Goal: Task Accomplishment & Management: Manage account settings

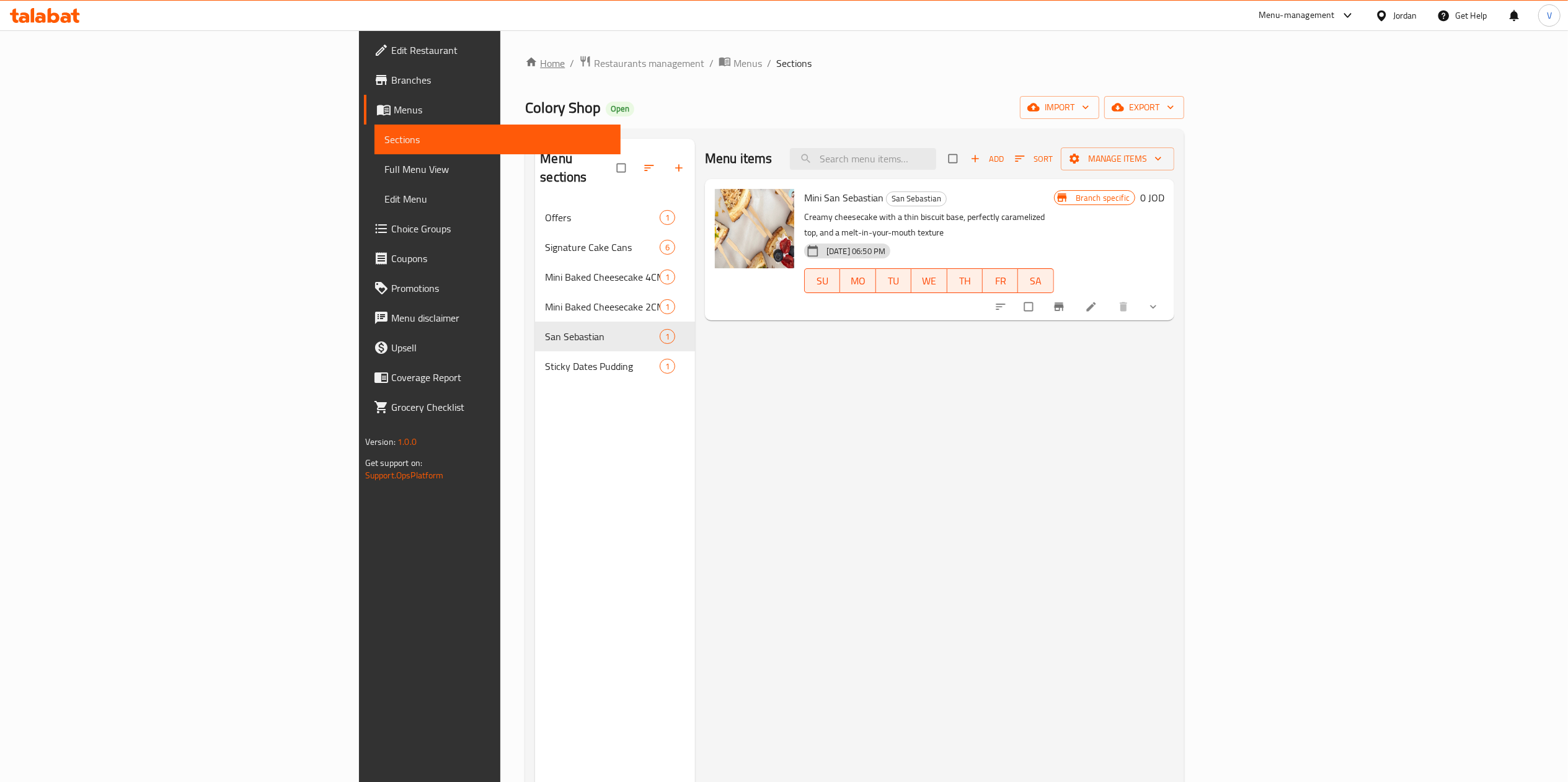
click at [525, 58] on link "Home" at bounding box center [545, 63] width 39 height 15
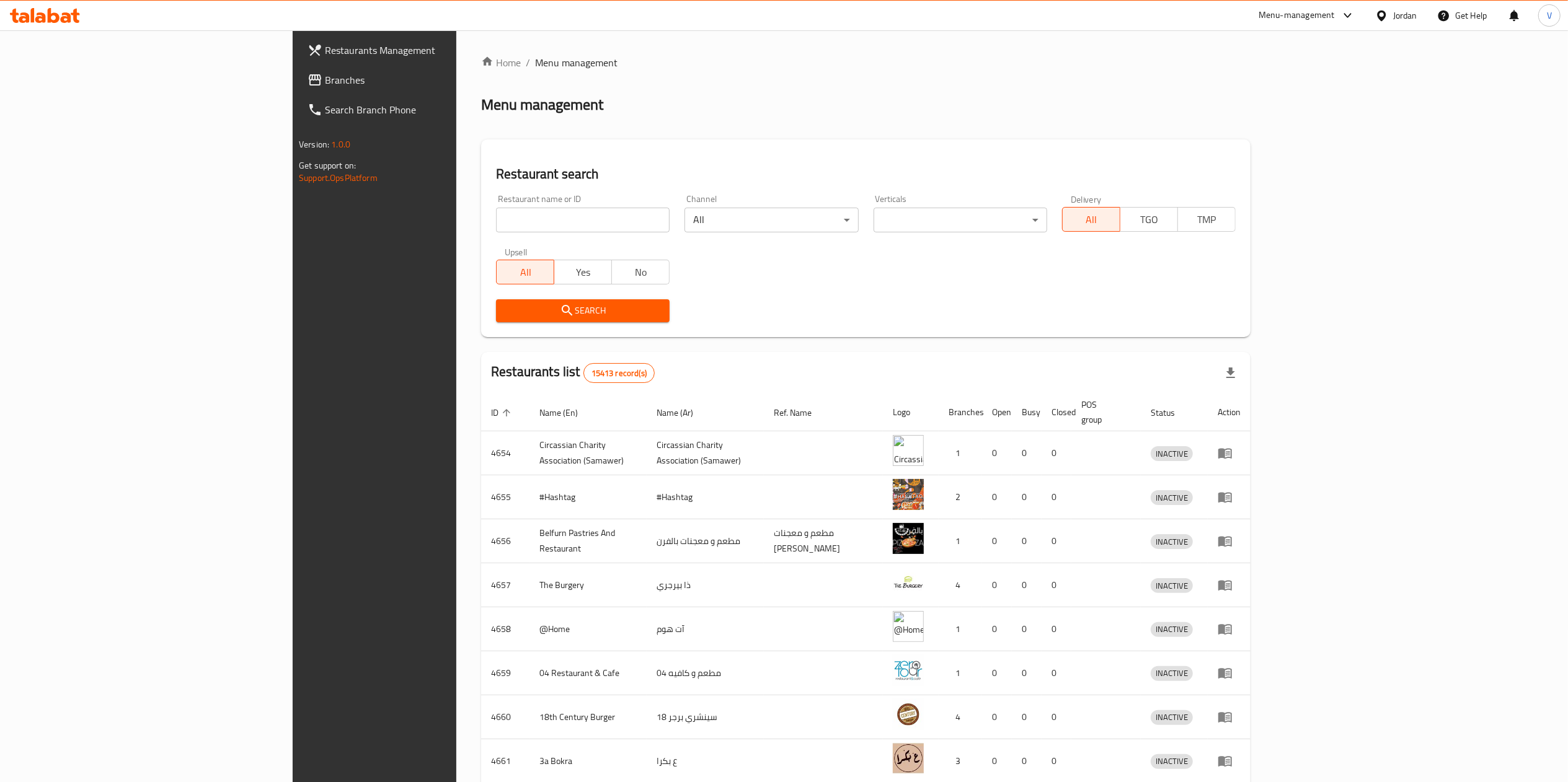
click at [496, 213] on input "search" at bounding box center [582, 220] width 174 height 25
paste input "33910"
type input "33910"
click button "Search" at bounding box center [582, 310] width 174 height 23
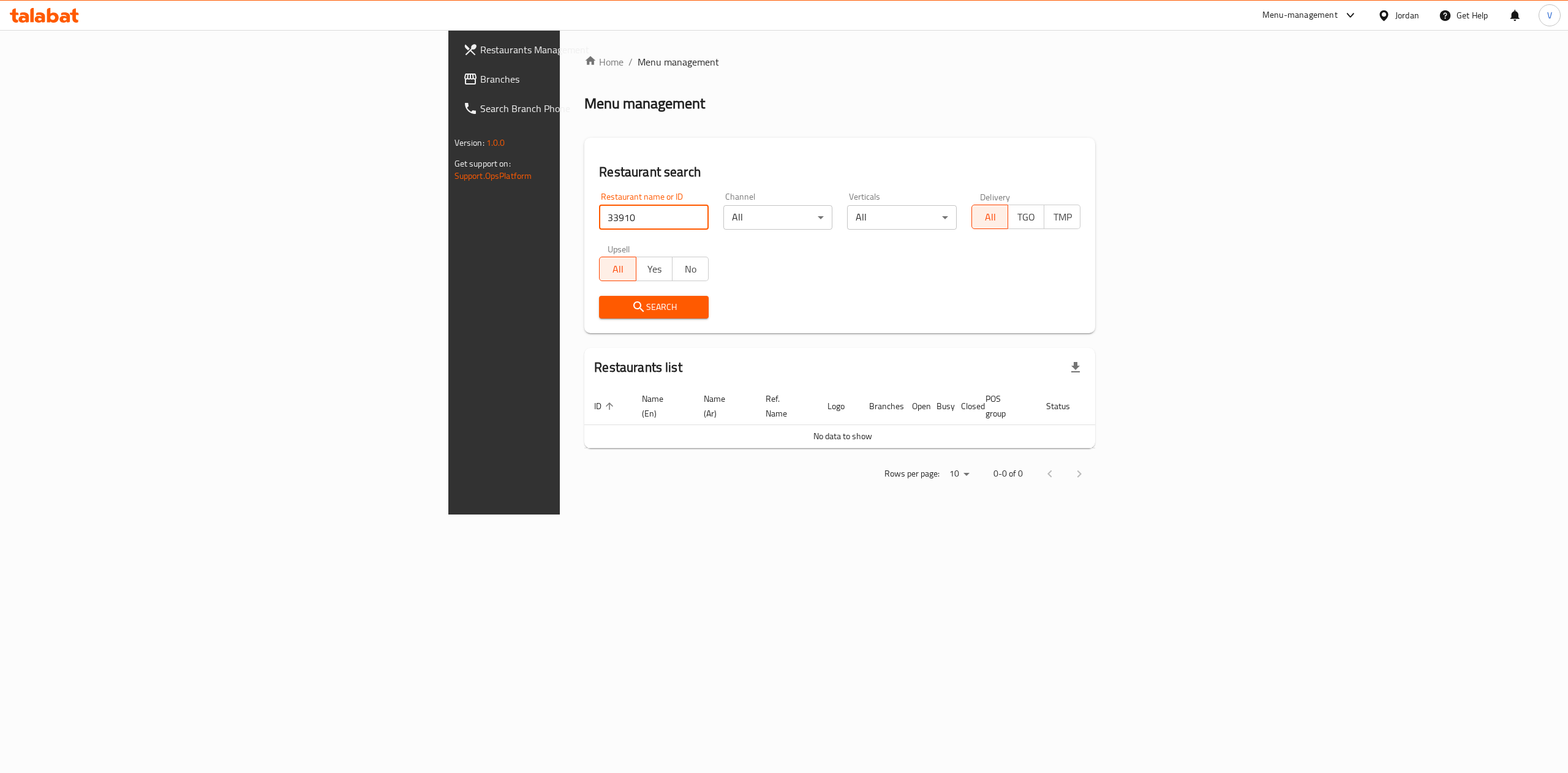
click at [481, 72] on span "Branches" at bounding box center [591, 79] width 221 height 15
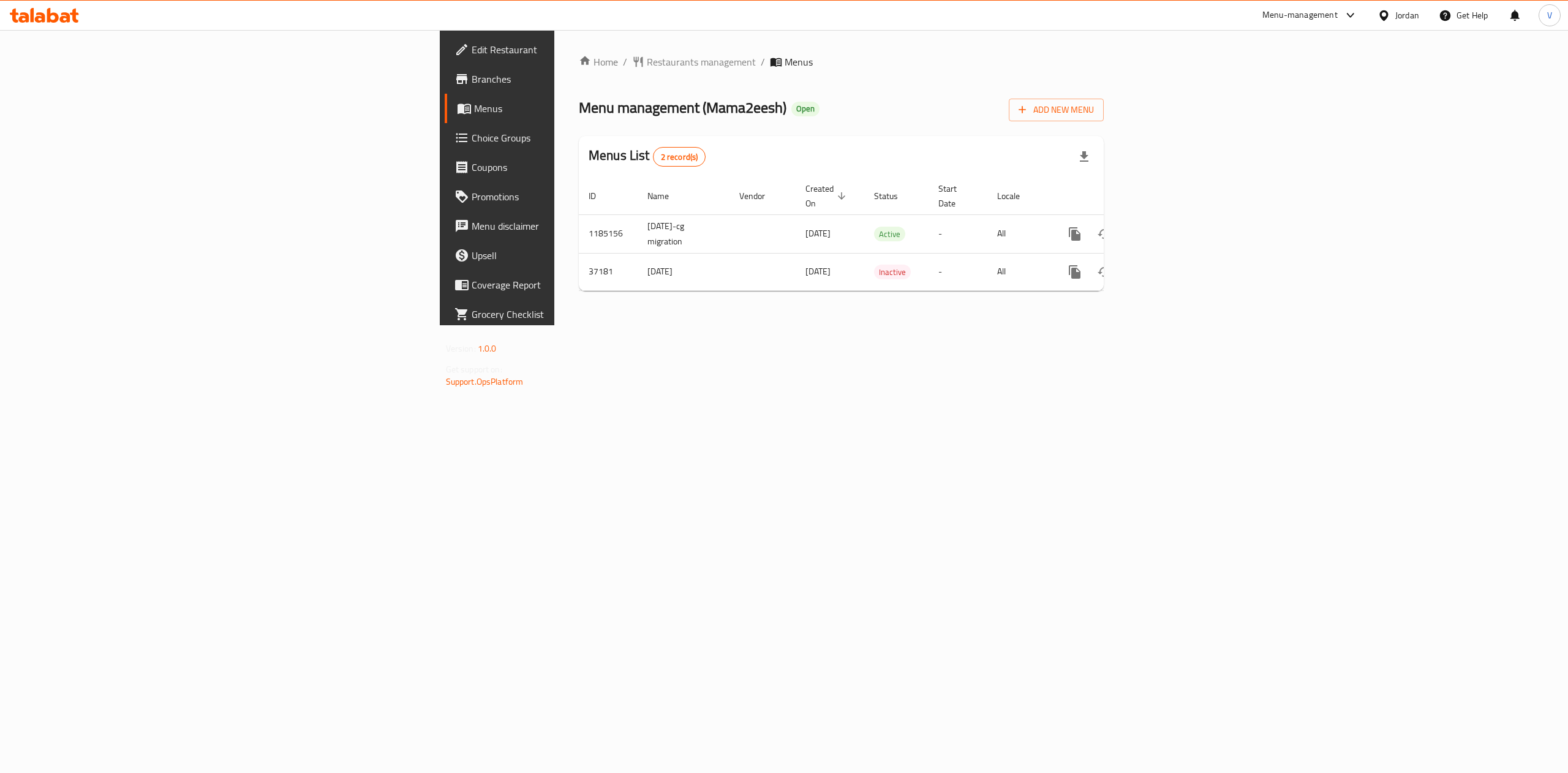
click at [1170, 227] on icon "enhanced table" at bounding box center [1164, 234] width 15 height 15
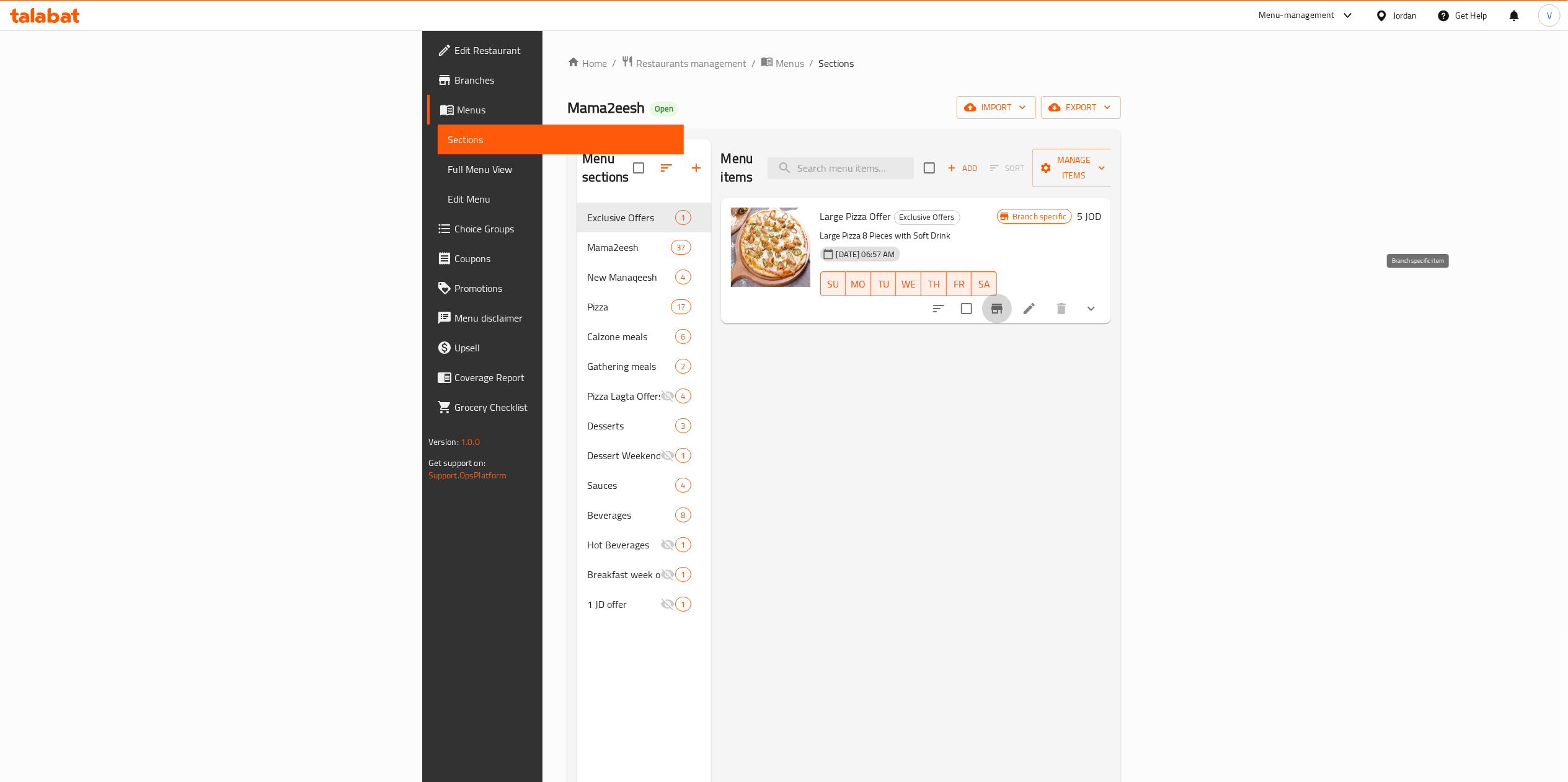
click at [1012, 297] on button "Branch-specific-item" at bounding box center [997, 308] width 29 height 29
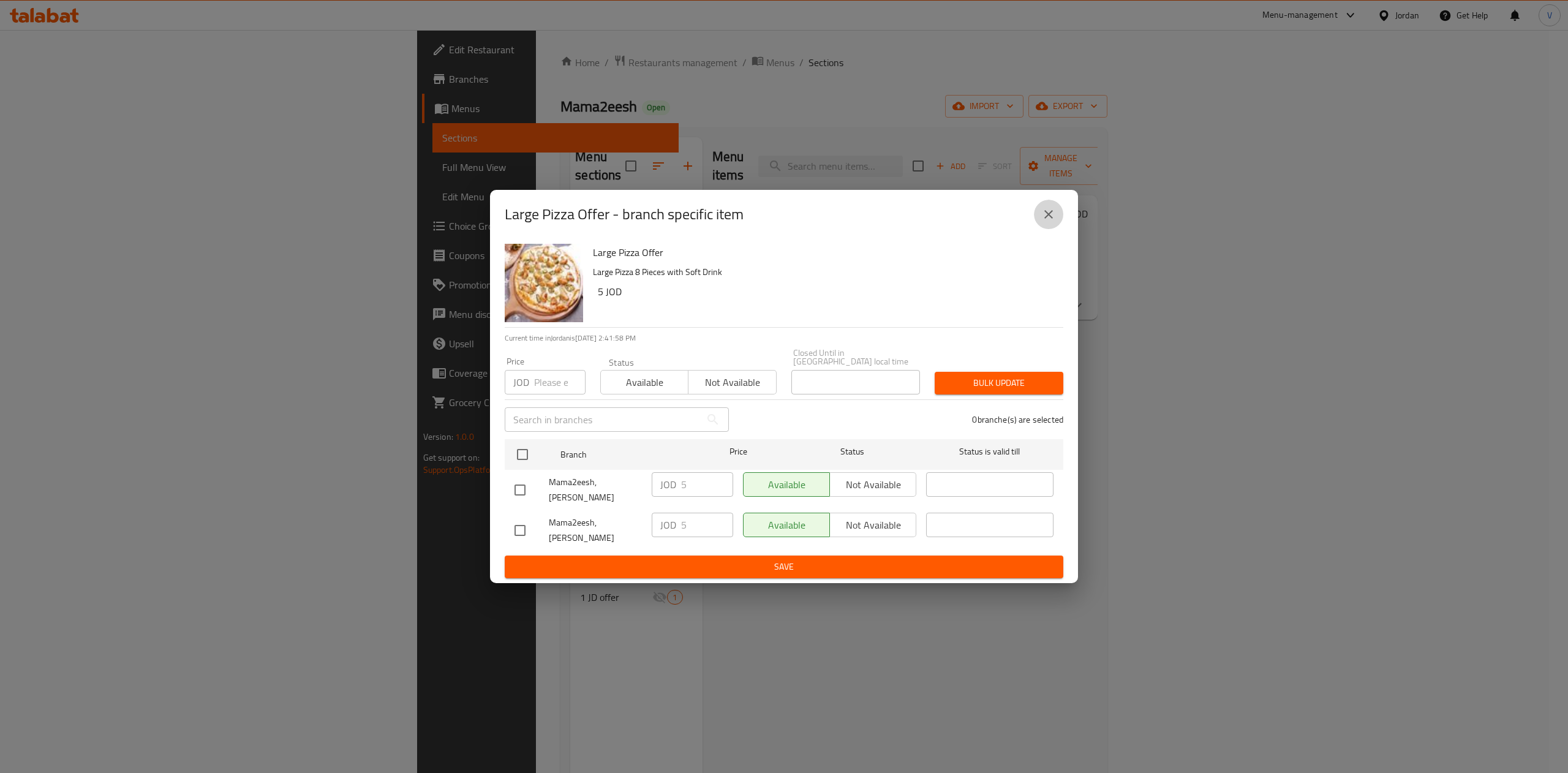
click at [1047, 229] on button "close" at bounding box center [1048, 214] width 29 height 29
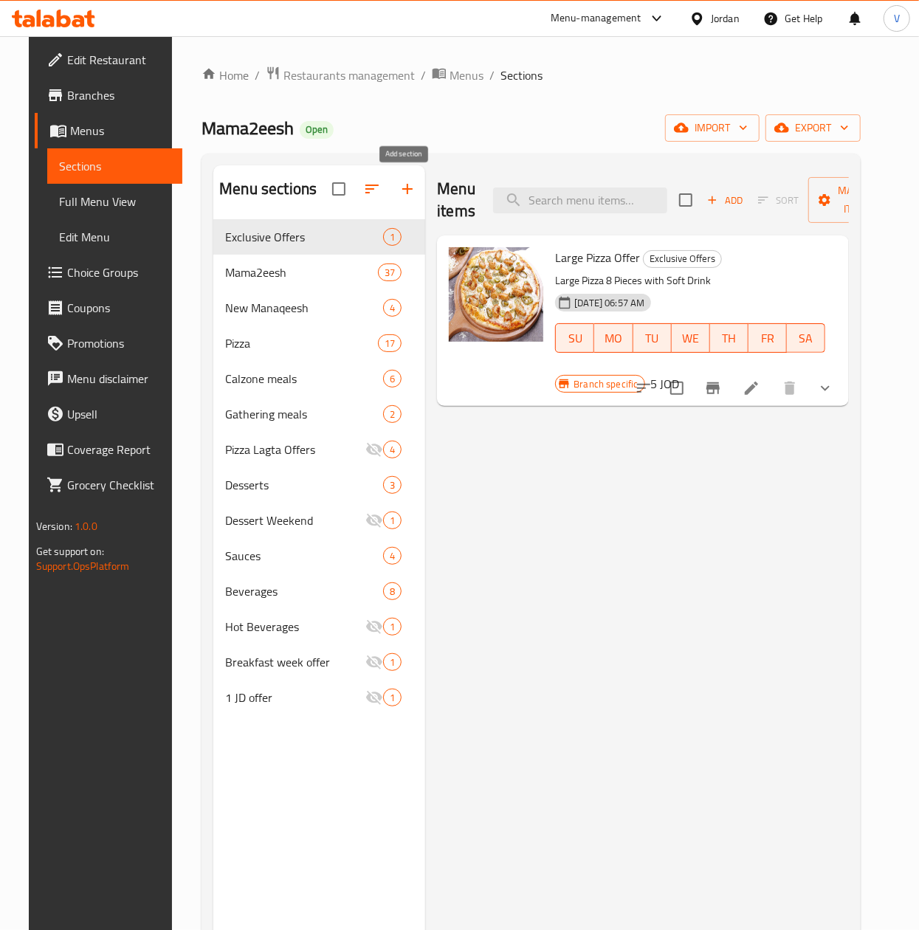
click at [410, 186] on icon "button" at bounding box center [407, 189] width 18 height 18
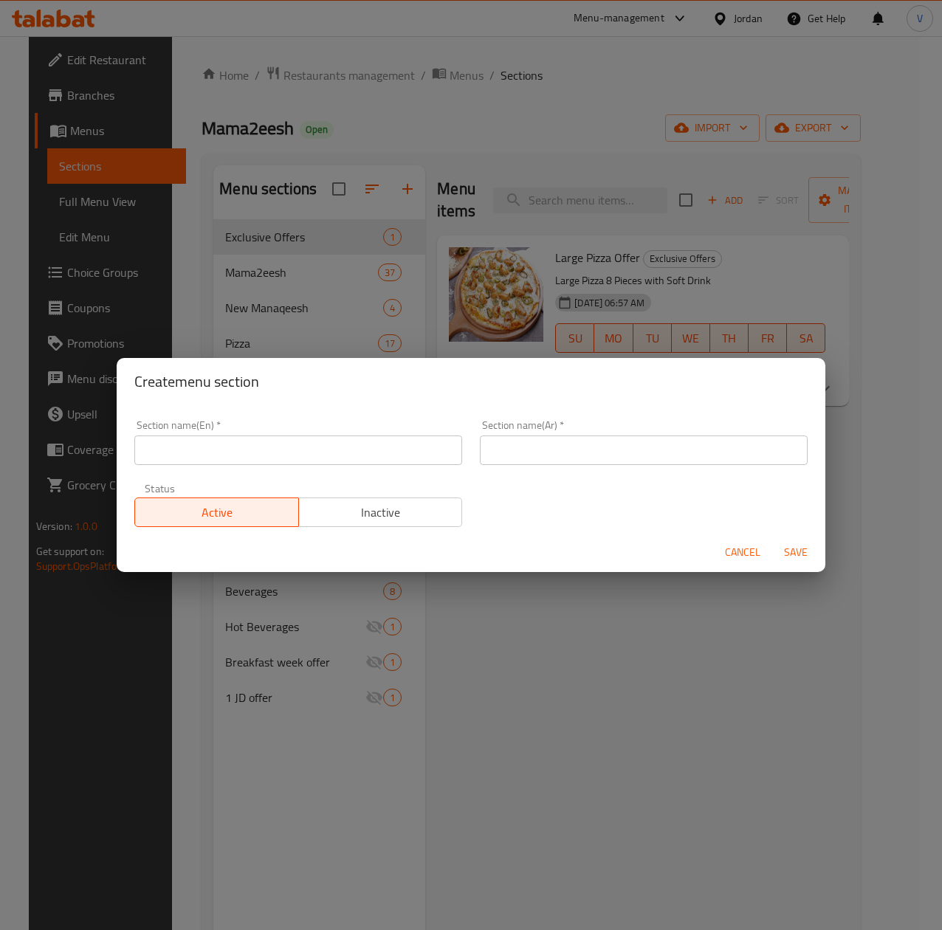
click at [308, 443] on input "text" at bounding box center [298, 450] width 328 height 30
paste input "OFFER"
type input "OFFER"
click at [553, 449] on input "text" at bounding box center [644, 450] width 328 height 30
type input "العروض"
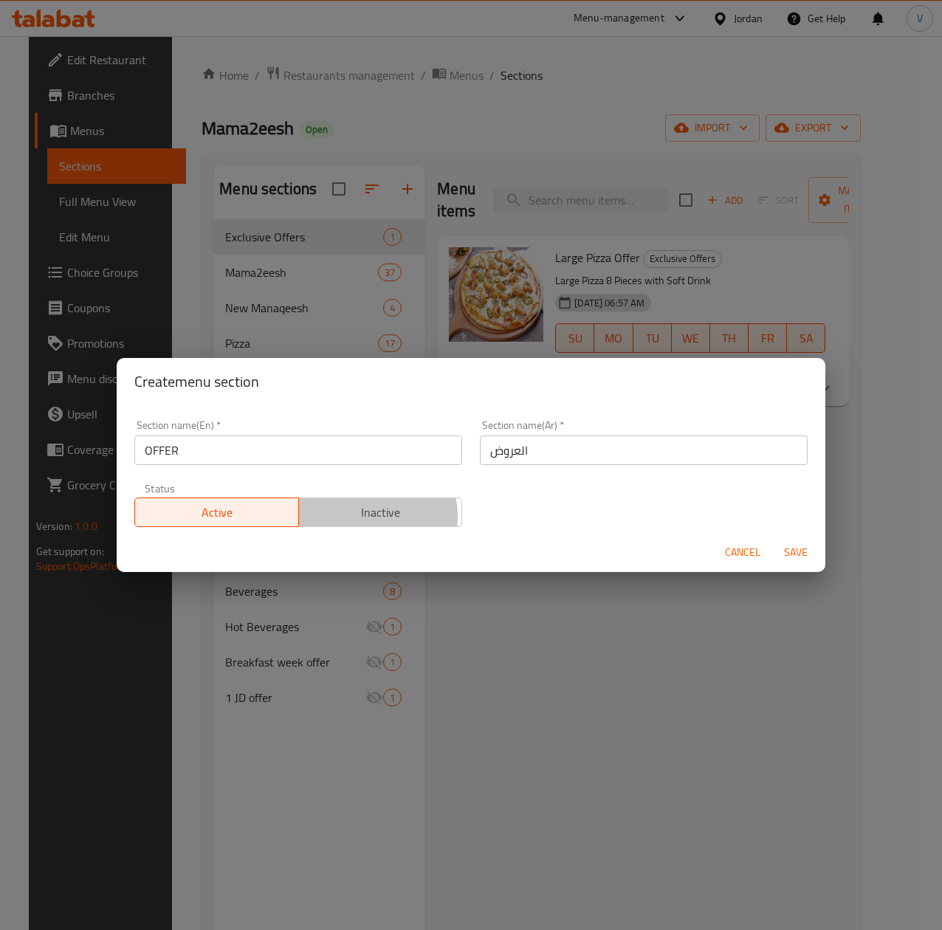
click at [365, 516] on span "Inactive" at bounding box center [381, 512] width 152 height 21
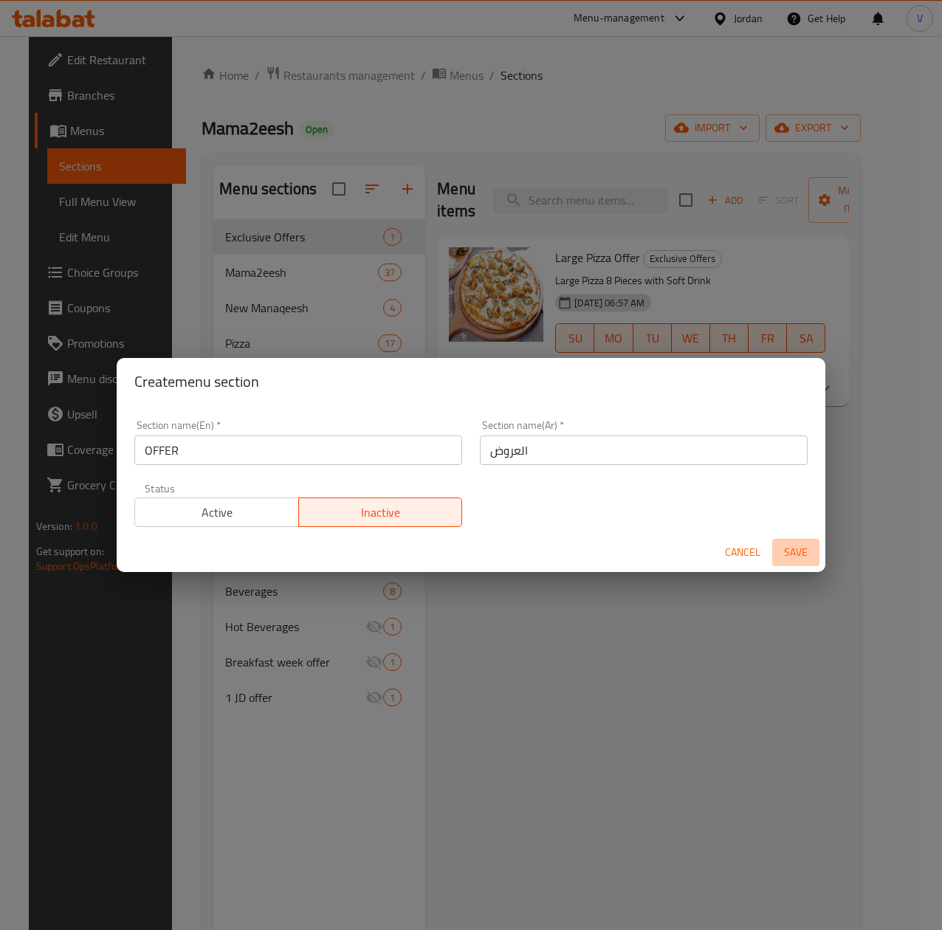
click at [782, 553] on span "Save" at bounding box center [795, 552] width 35 height 18
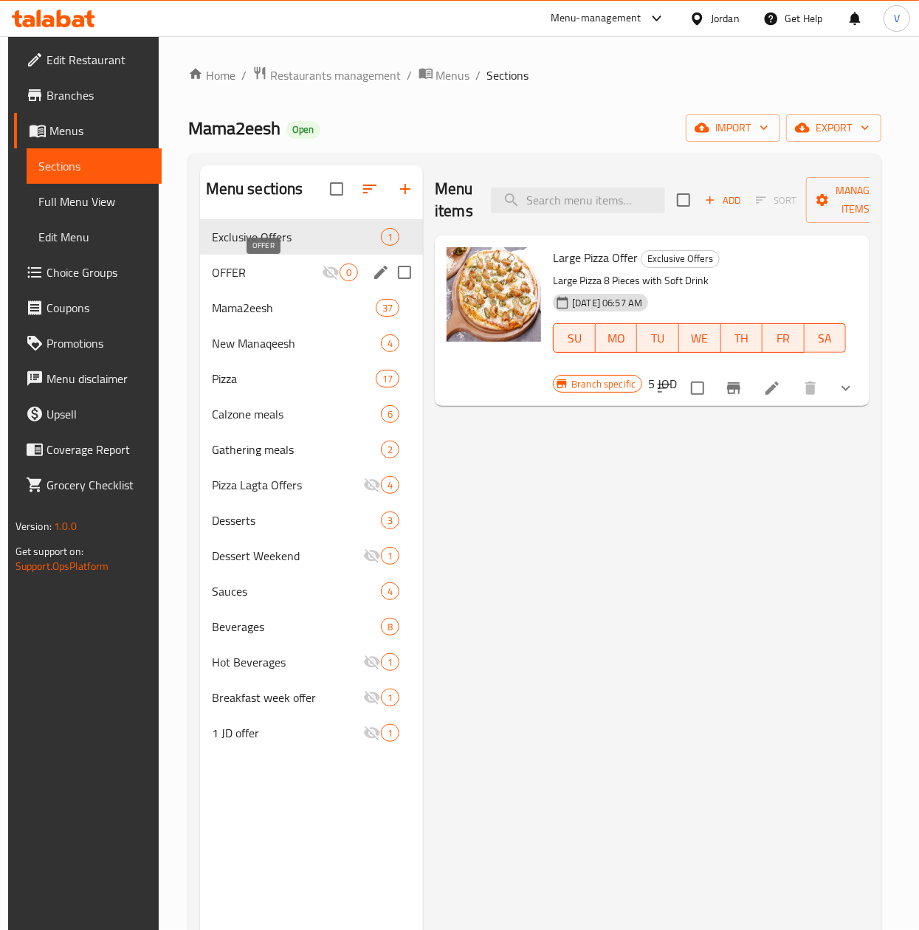
drag, startPoint x: 289, startPoint y: 266, endPoint x: 297, endPoint y: 262, distance: 8.3
click at [289, 266] on span "OFFER" at bounding box center [267, 272] width 110 height 18
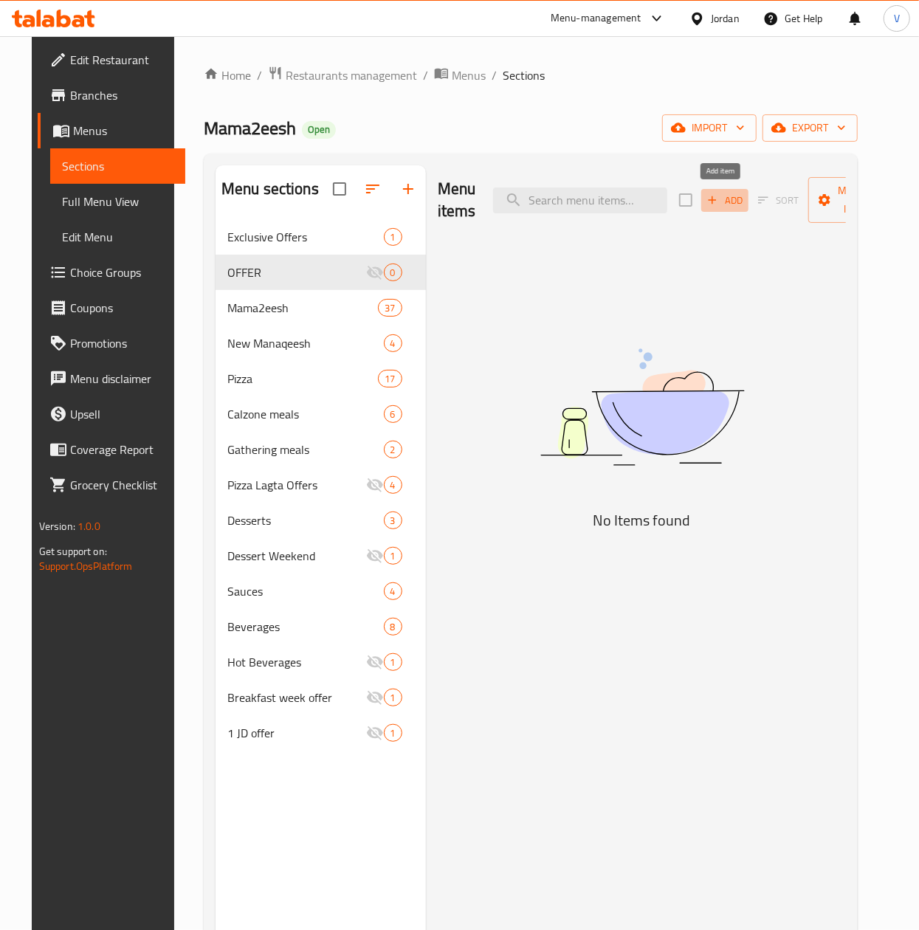
click at [714, 205] on icon "button" at bounding box center [711, 199] width 13 height 13
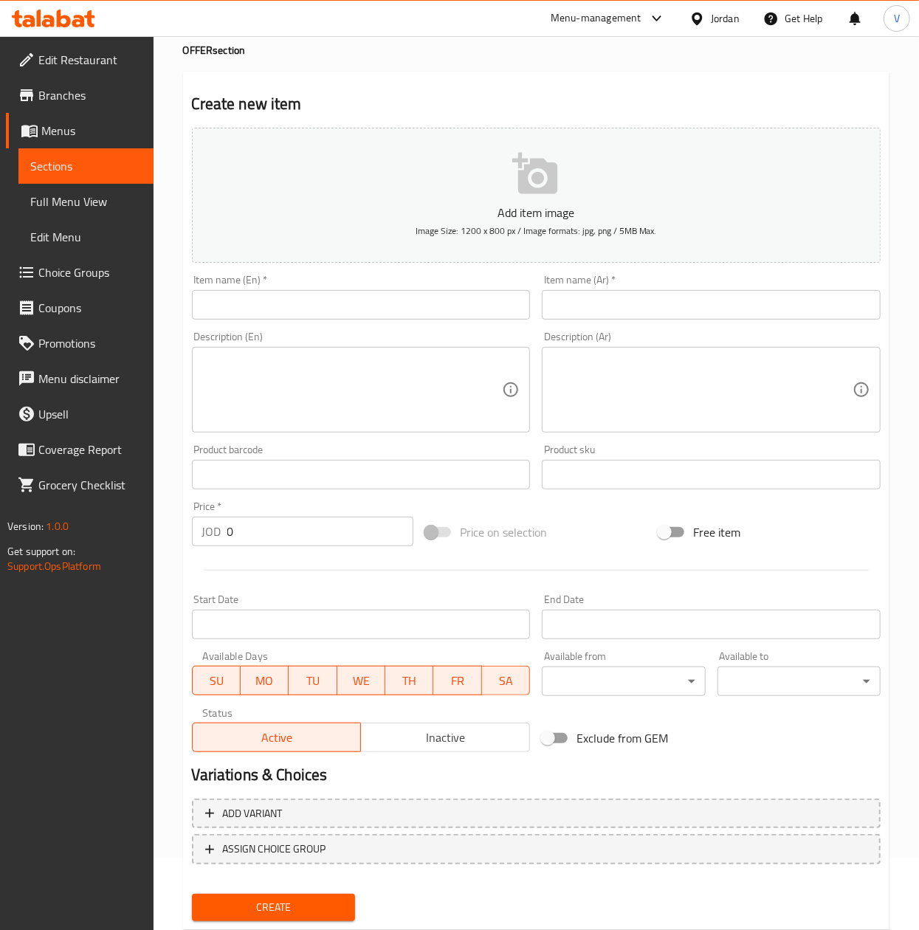
scroll to position [112, 0]
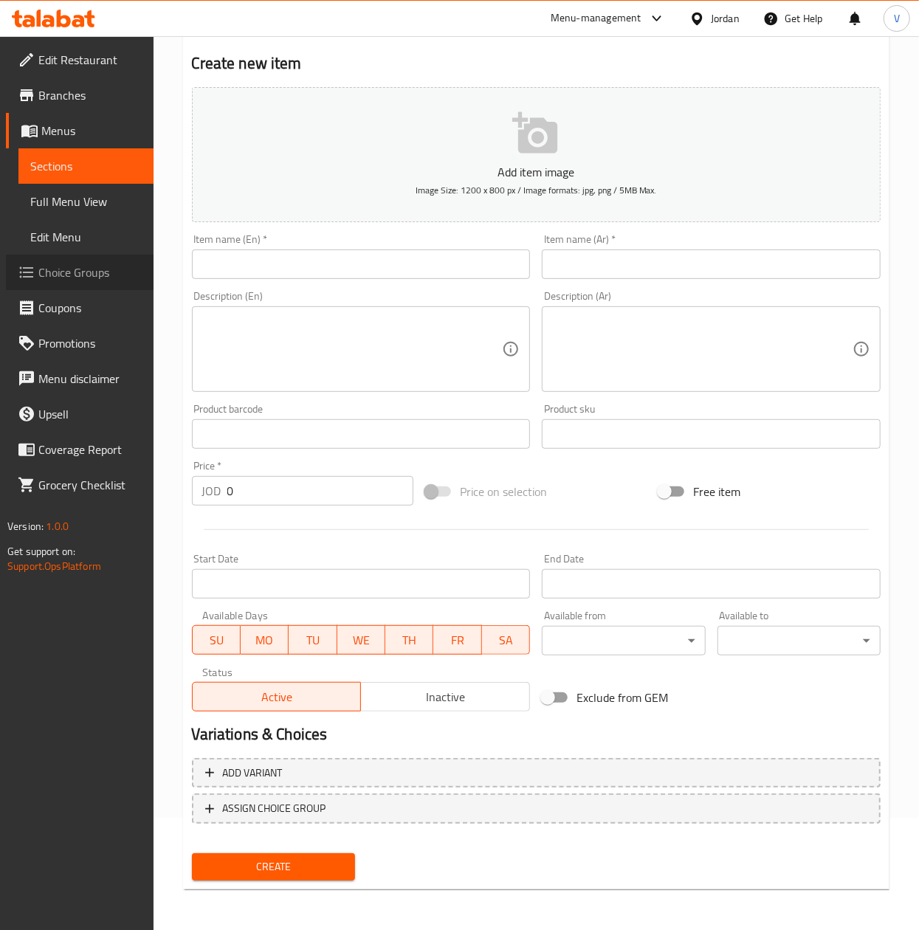
click at [92, 286] on link "Choice Groups" at bounding box center [80, 272] width 148 height 35
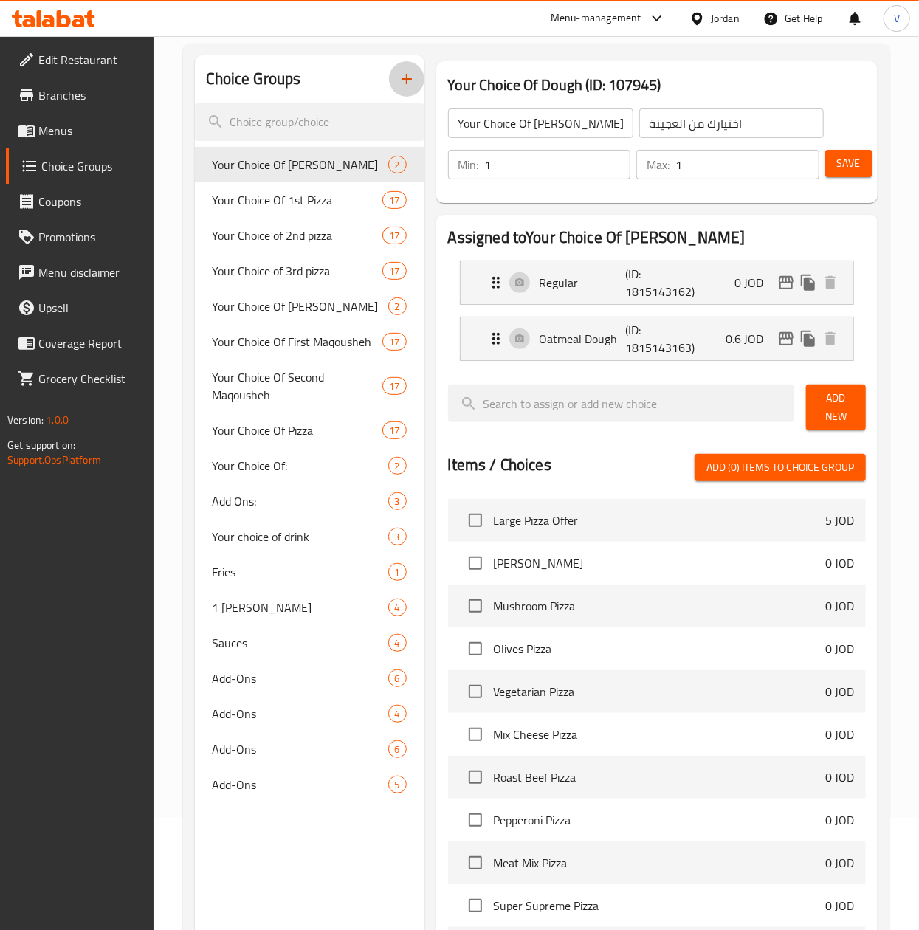
click at [391, 88] on button "button" at bounding box center [406, 78] width 35 height 35
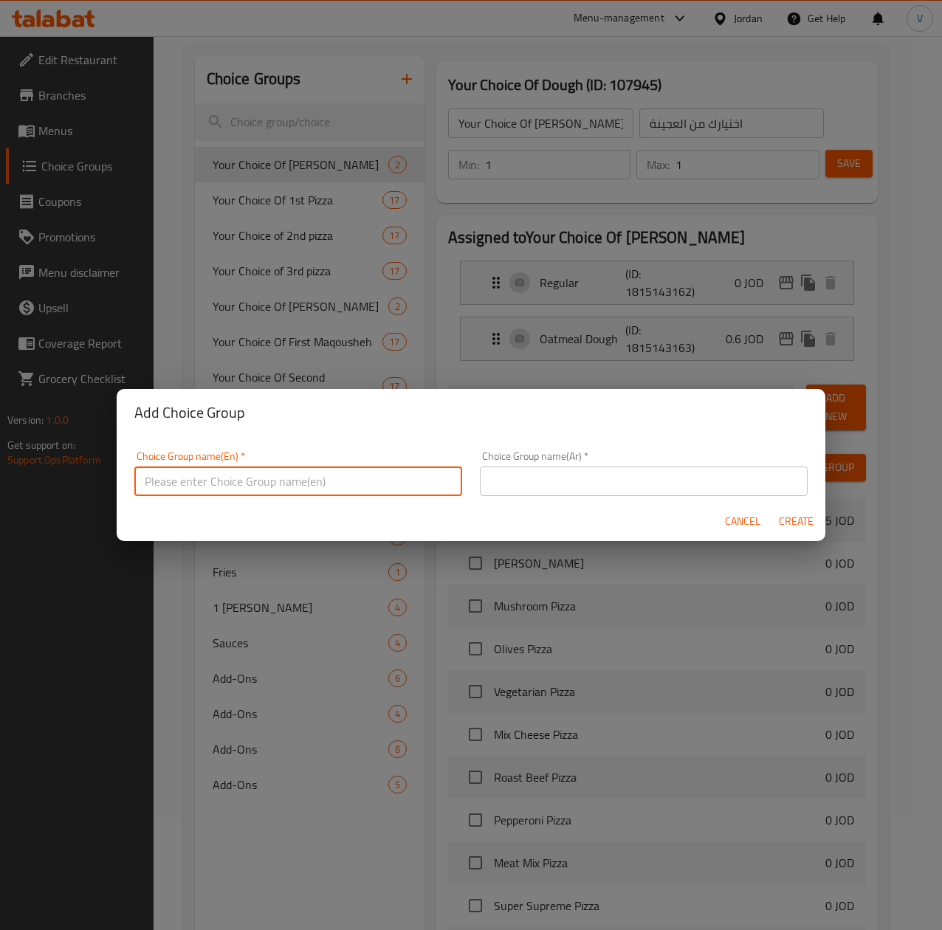
click at [347, 477] on input "text" at bounding box center [298, 481] width 328 height 30
type input "ش"
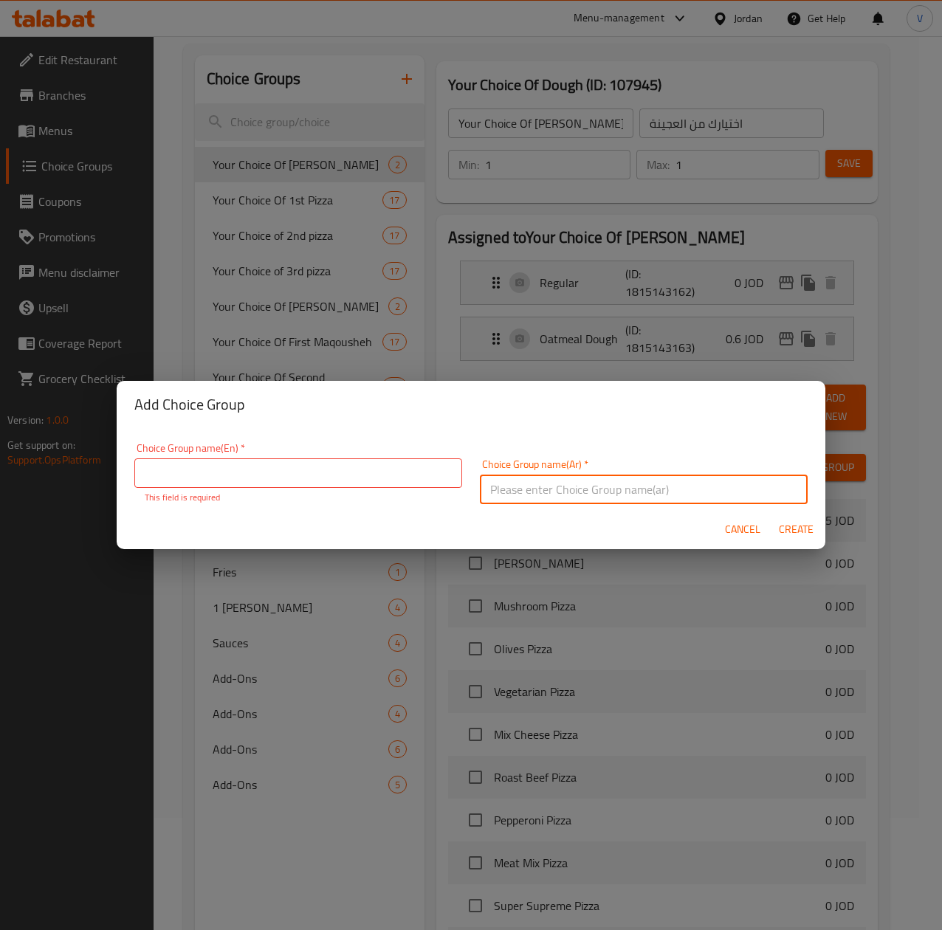
click at [527, 468] on div "Choice Group name(Ar)   * Choice Group name(Ar) *" at bounding box center [644, 481] width 328 height 45
type input "الاضافات"
click at [396, 472] on input "text" at bounding box center [298, 473] width 328 height 30
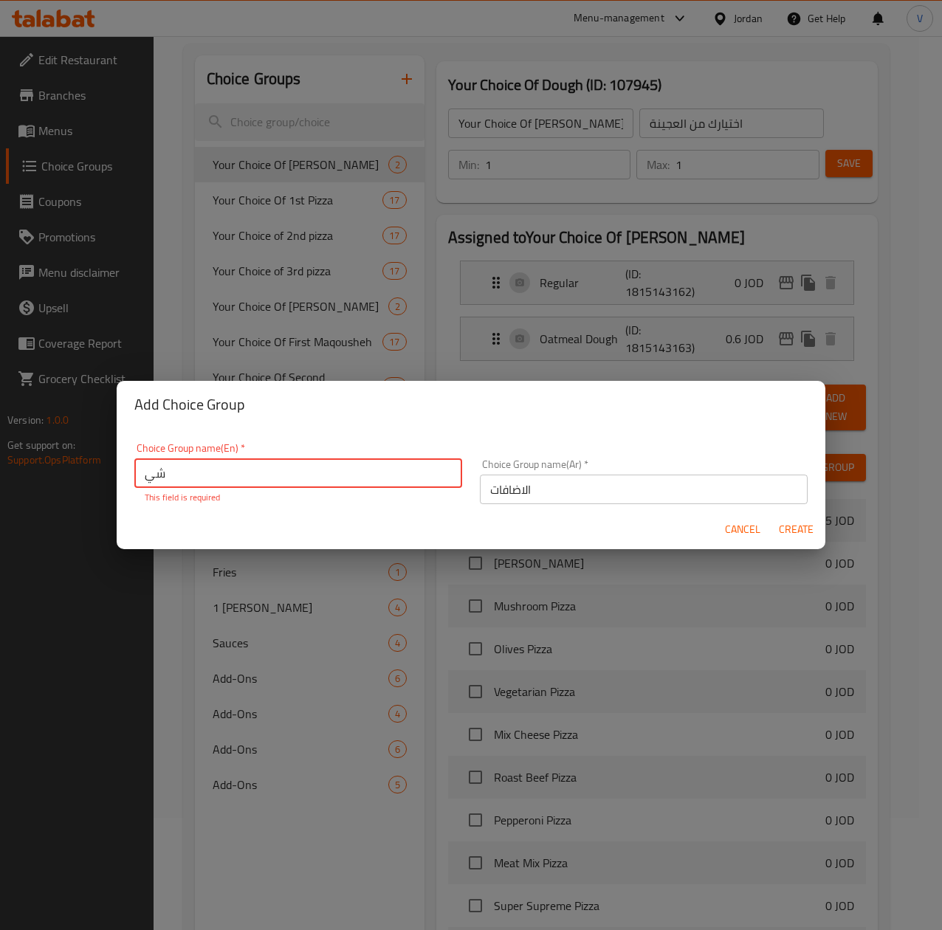
type input "ش"
type input "Add Ons"
click at [788, 534] on button "Create" at bounding box center [795, 529] width 47 height 27
type input "Add Ons"
type input "الاضافات"
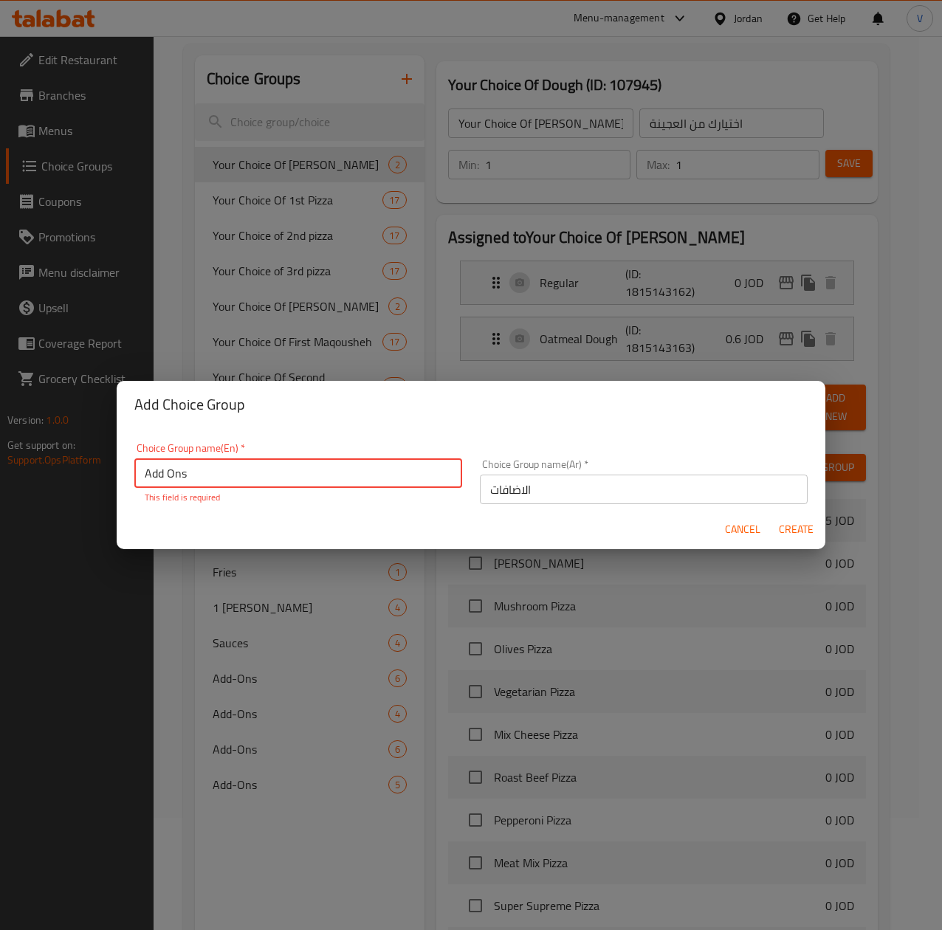
type input "0"
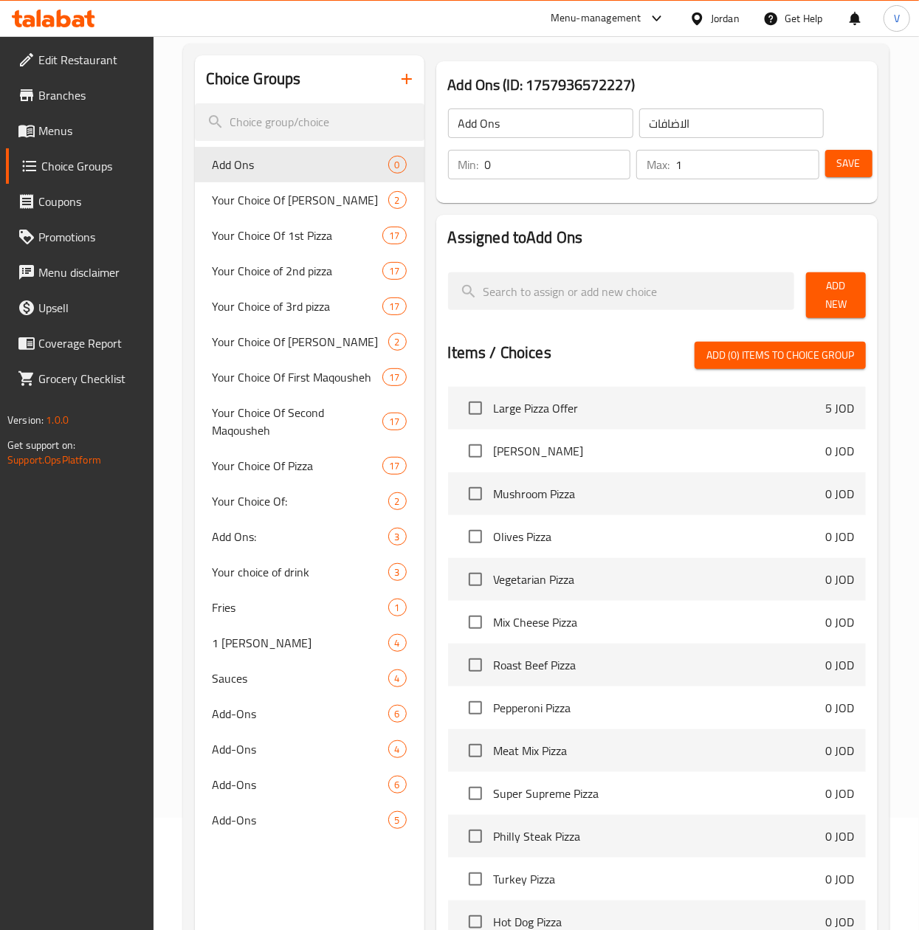
click at [806, 159] on input "1" at bounding box center [747, 165] width 144 height 30
type input "2"
click at [806, 159] on input "2" at bounding box center [747, 165] width 144 height 30
click at [853, 309] on span "Add New" at bounding box center [836, 295] width 36 height 37
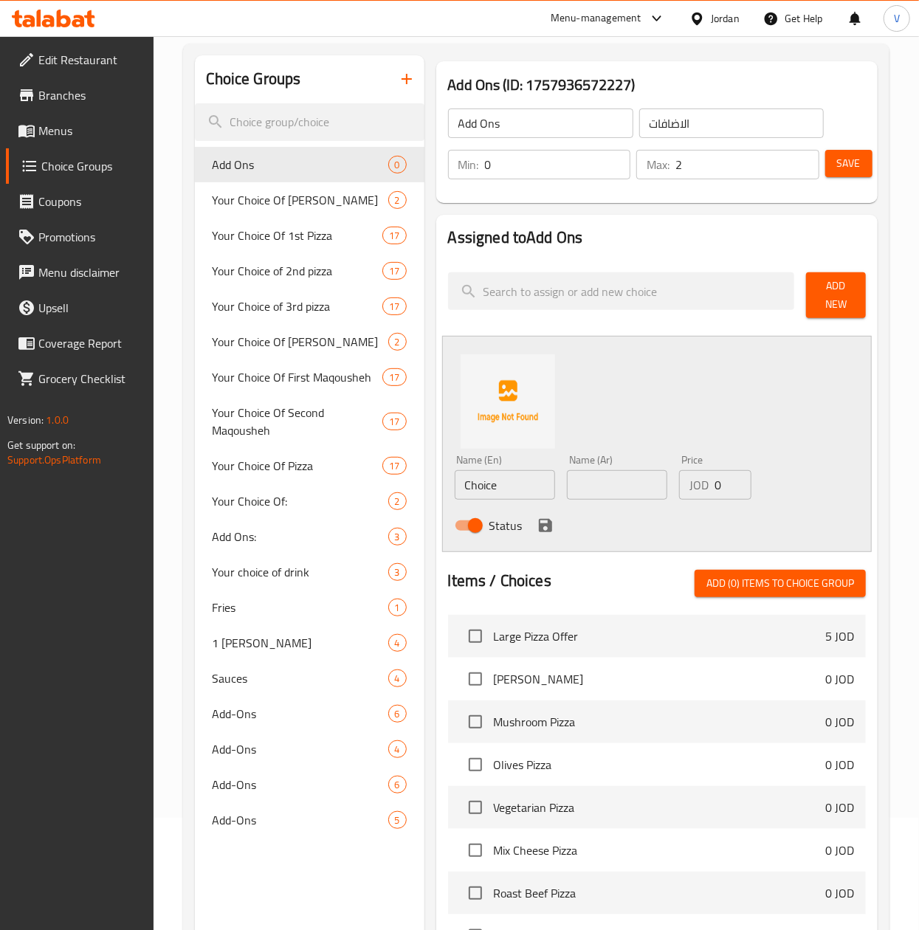
drag, startPoint x: 615, startPoint y: 507, endPoint x: 617, endPoint y: 489, distance: 17.8
click at [615, 504] on div "Name (En) Choice Name (En) Name (Ar) Name (Ar) Price JOD 0 Price Status" at bounding box center [617, 497] width 337 height 97
drag, startPoint x: 618, startPoint y: 481, endPoint x: 552, endPoint y: 487, distance: 66.7
click at [618, 481] on input "text" at bounding box center [617, 485] width 100 height 30
paste input "زيتون اخضر"
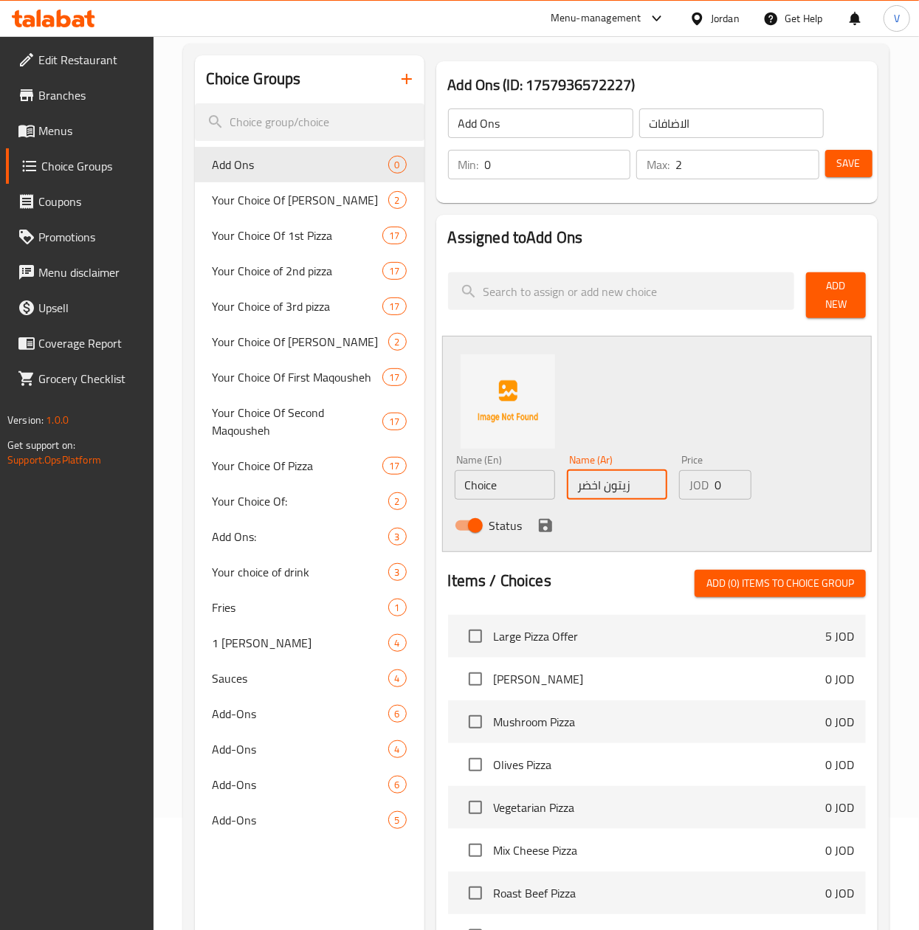
type input "زيتون اخضر"
click at [508, 483] on input "Choice" at bounding box center [505, 485] width 100 height 30
click at [505, 480] on input "Choice" at bounding box center [505, 485] width 100 height 30
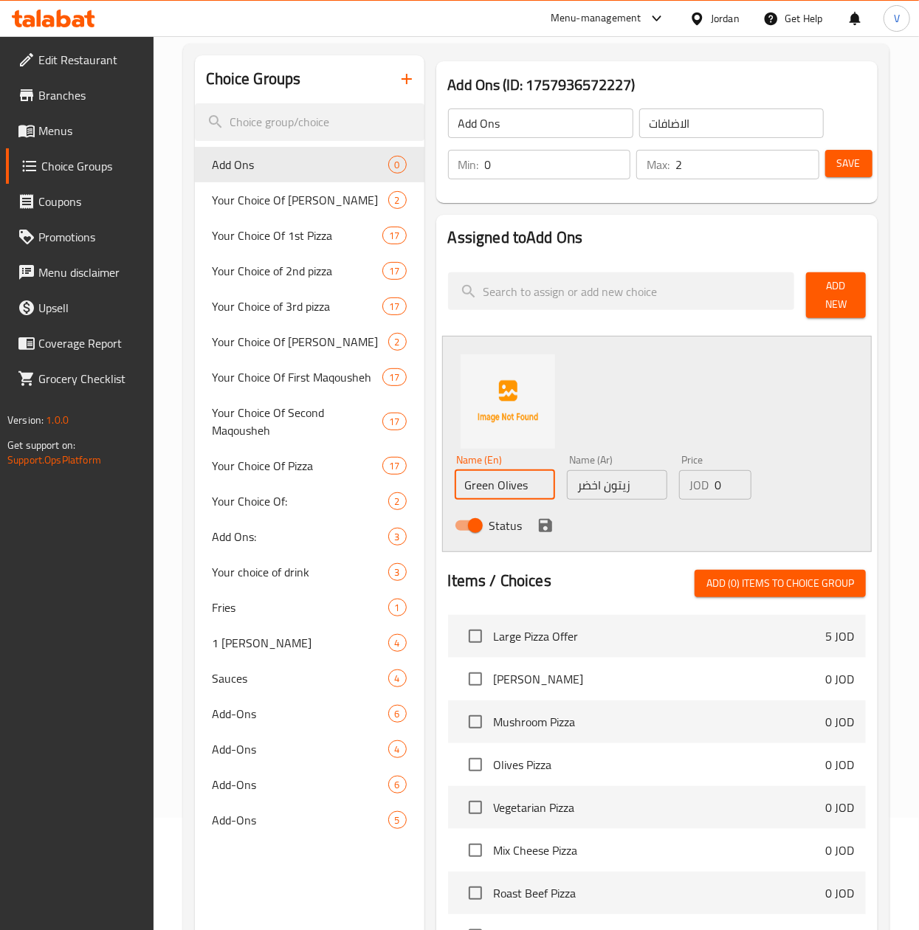
type input "Green Olives"
click at [720, 484] on input "0" at bounding box center [732, 485] width 37 height 30
type input "0.25"
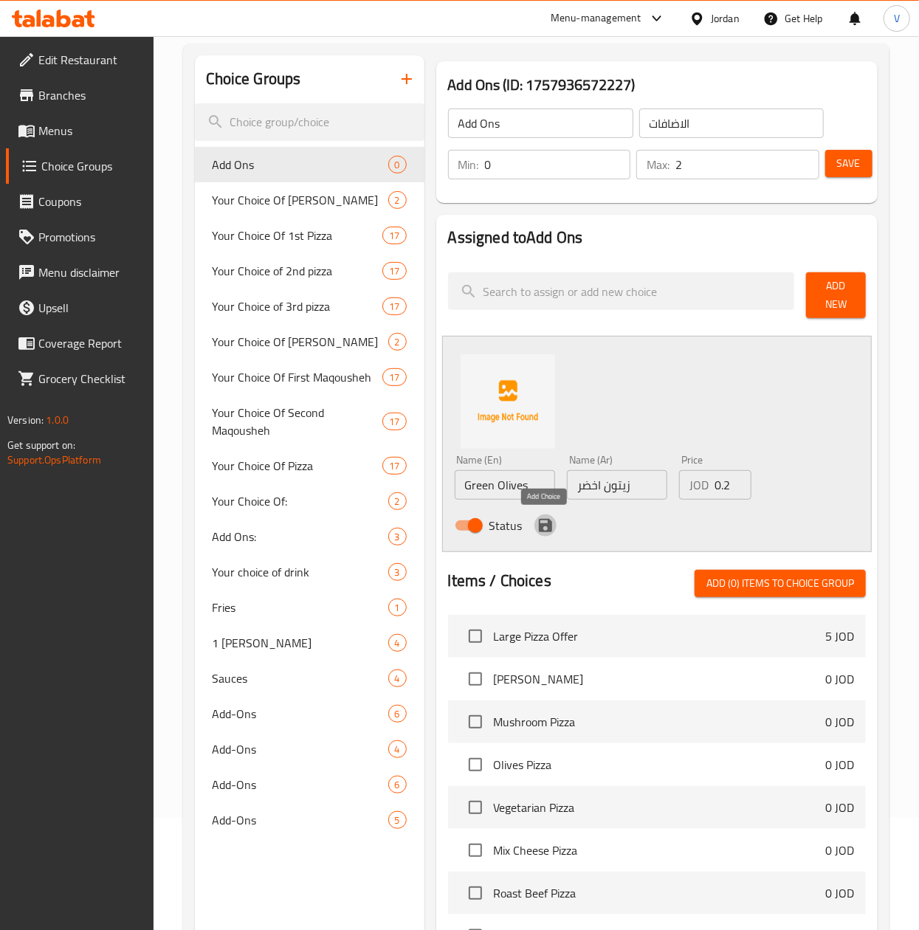
drag, startPoint x: 548, startPoint y: 536, endPoint x: 767, endPoint y: 427, distance: 245.2
click at [548, 536] on button "save" at bounding box center [545, 525] width 22 height 22
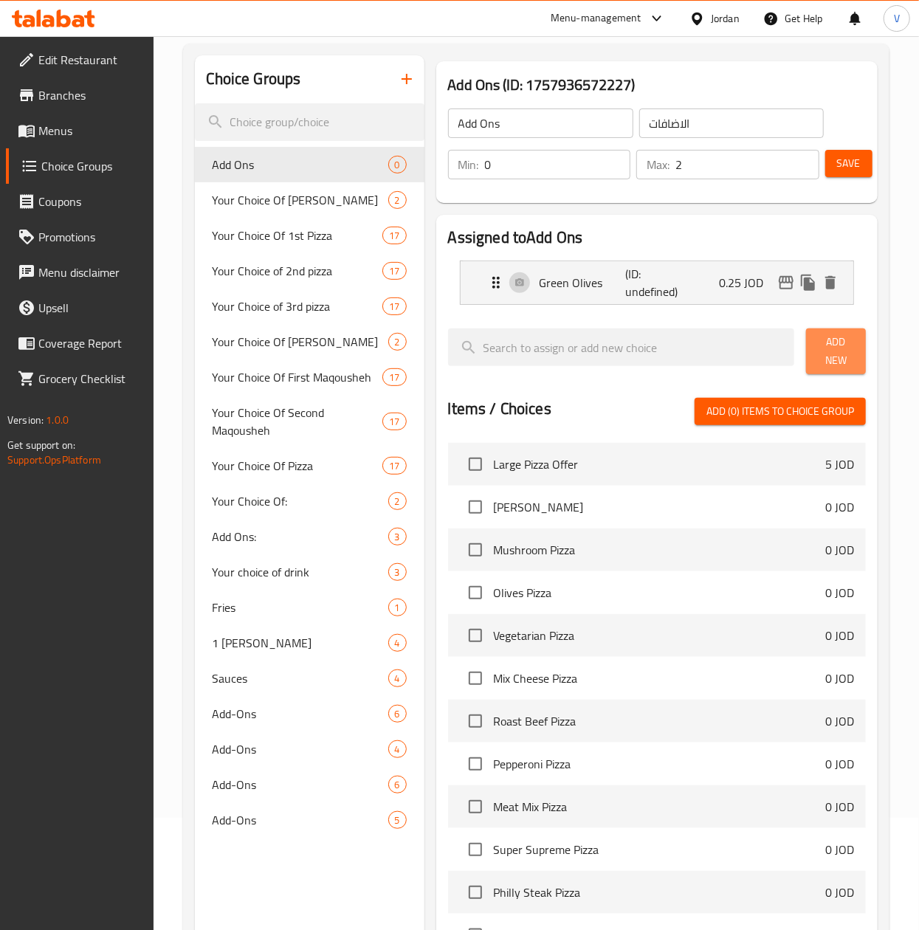
click at [833, 366] on span "Add New" at bounding box center [836, 351] width 36 height 37
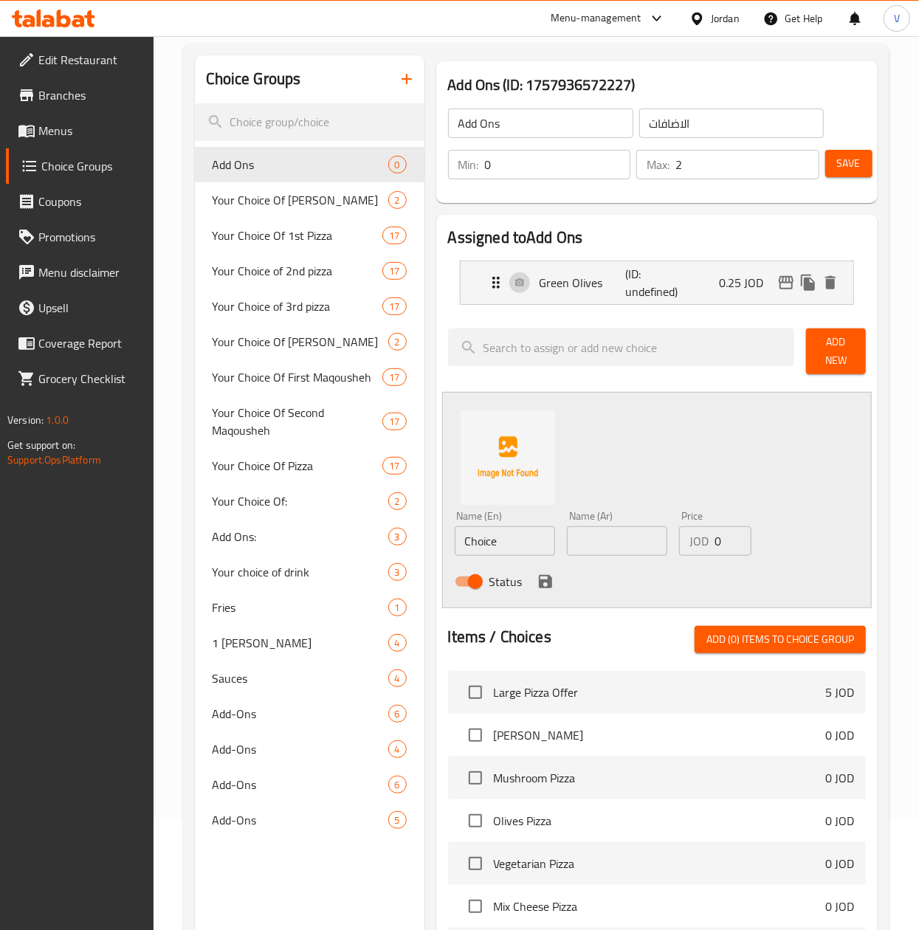
click at [632, 537] on input "text" at bounding box center [617, 541] width 100 height 30
paste input "هالبينو"
type input "هالبينو"
click at [535, 531] on input "Choice" at bounding box center [505, 541] width 100 height 30
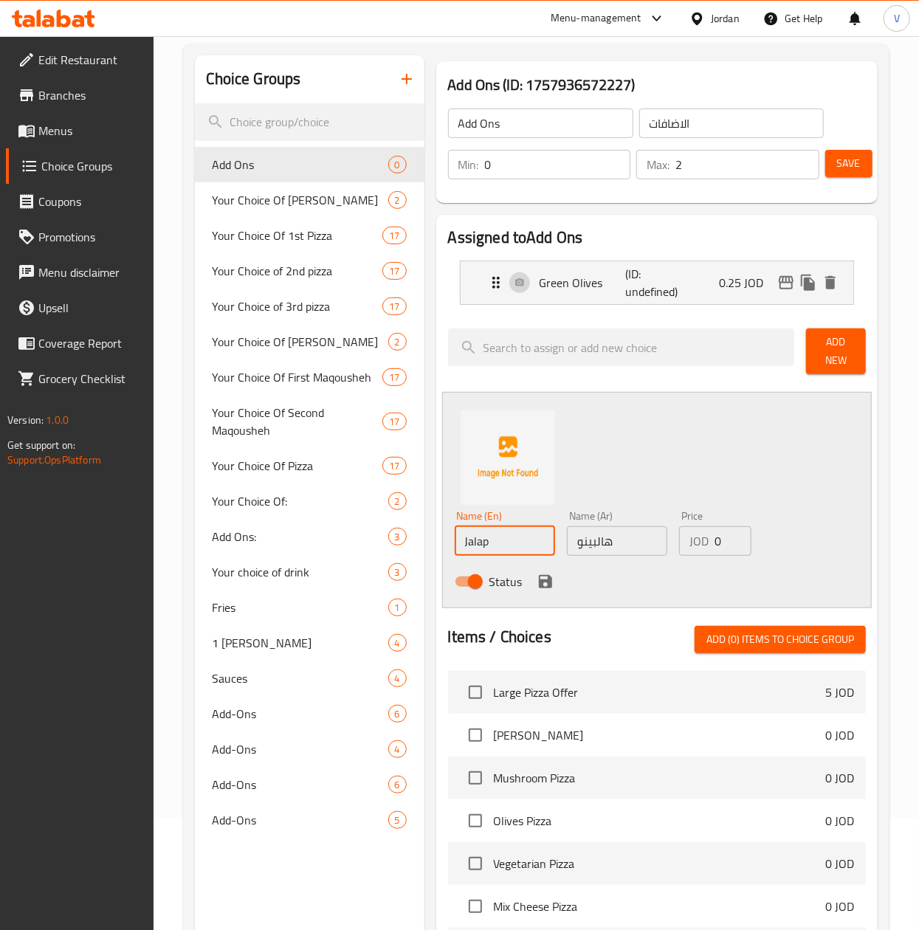
type input "Jalapeno"
click at [736, 540] on input "1" at bounding box center [732, 541] width 37 height 30
drag, startPoint x: 725, startPoint y: 540, endPoint x: 645, endPoint y: 542, distance: 79.7
click at [646, 542] on div "Name (En) Jalapeno Name (En) Name (Ar) هالبينو Name (Ar) Price JOD 1 Price Stat…" at bounding box center [617, 553] width 337 height 97
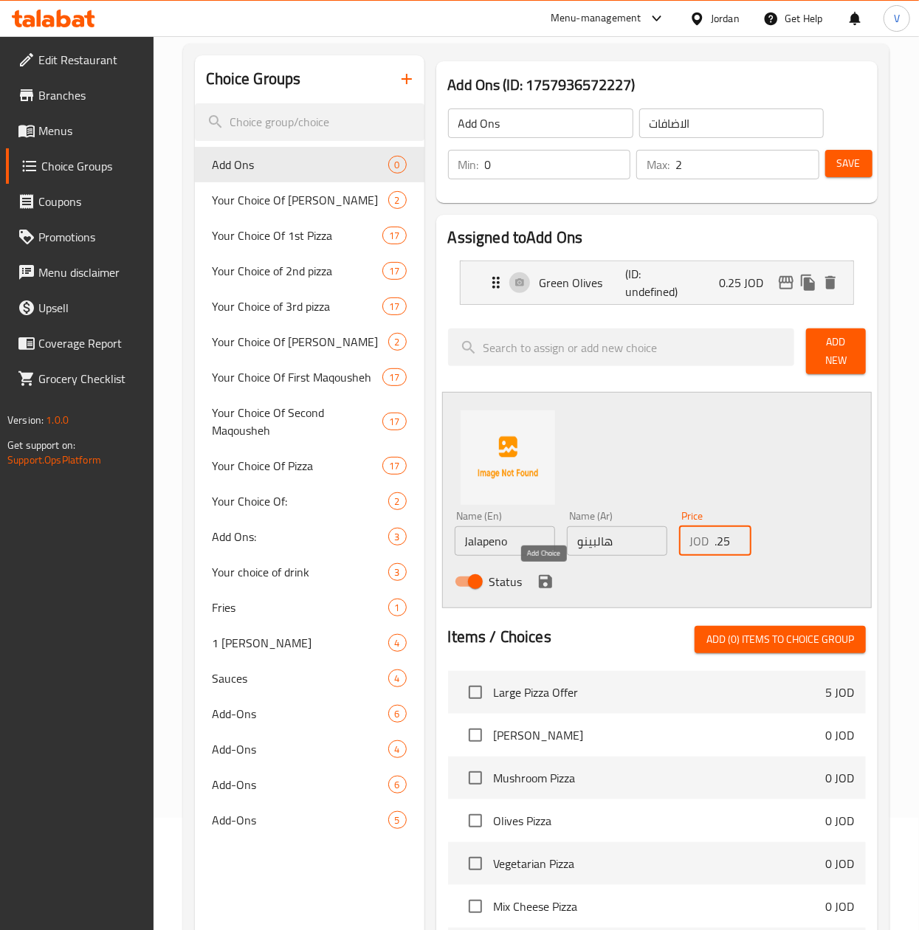
type input "0.25"
click at [544, 582] on icon "save" at bounding box center [545, 581] width 13 height 13
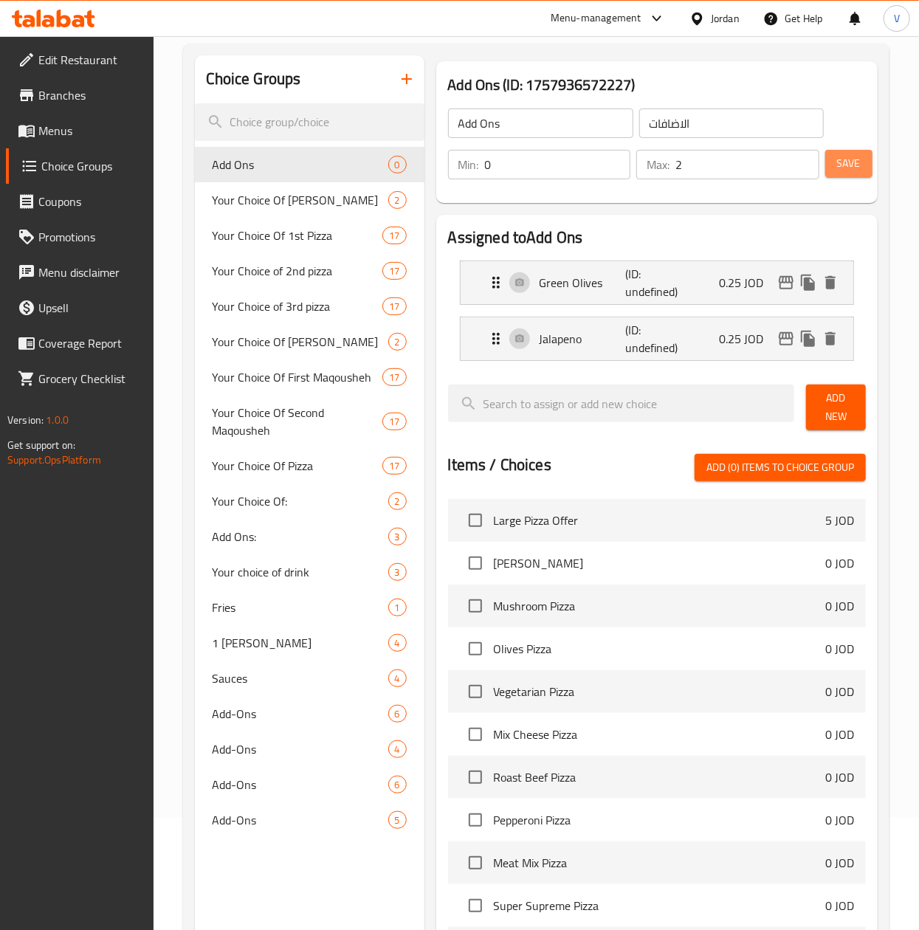
click at [839, 170] on span "Save" at bounding box center [849, 163] width 24 height 18
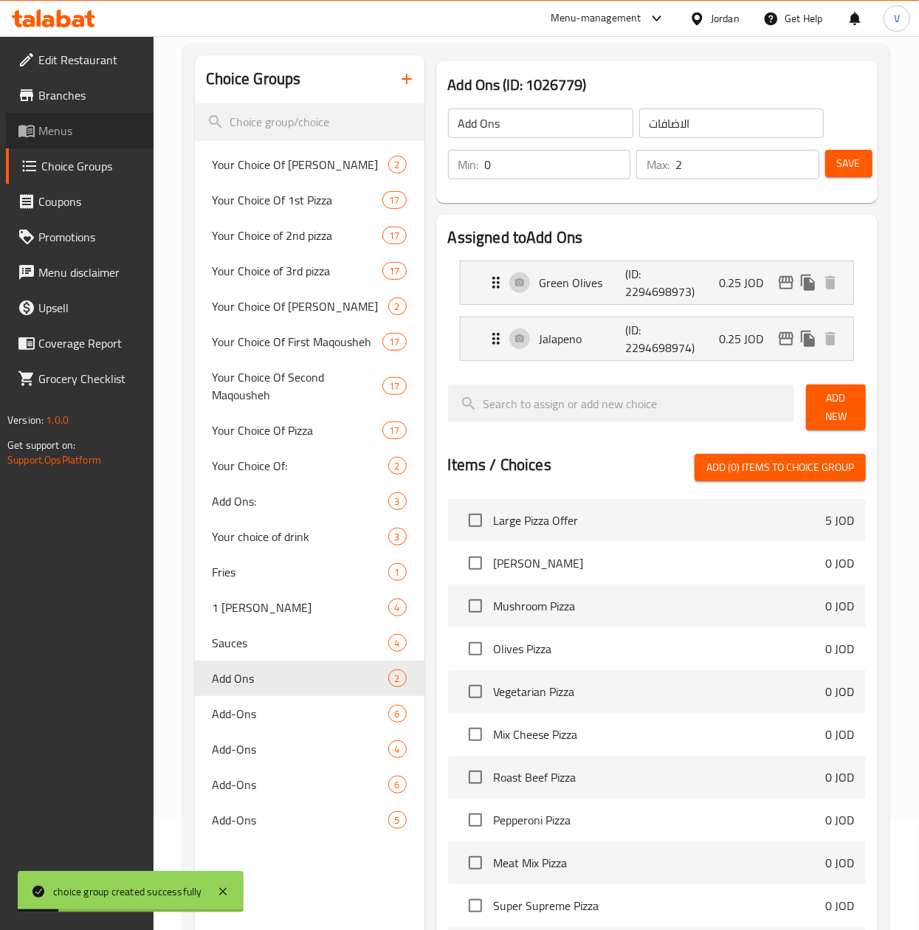
click at [69, 128] on span "Menus" at bounding box center [89, 131] width 103 height 18
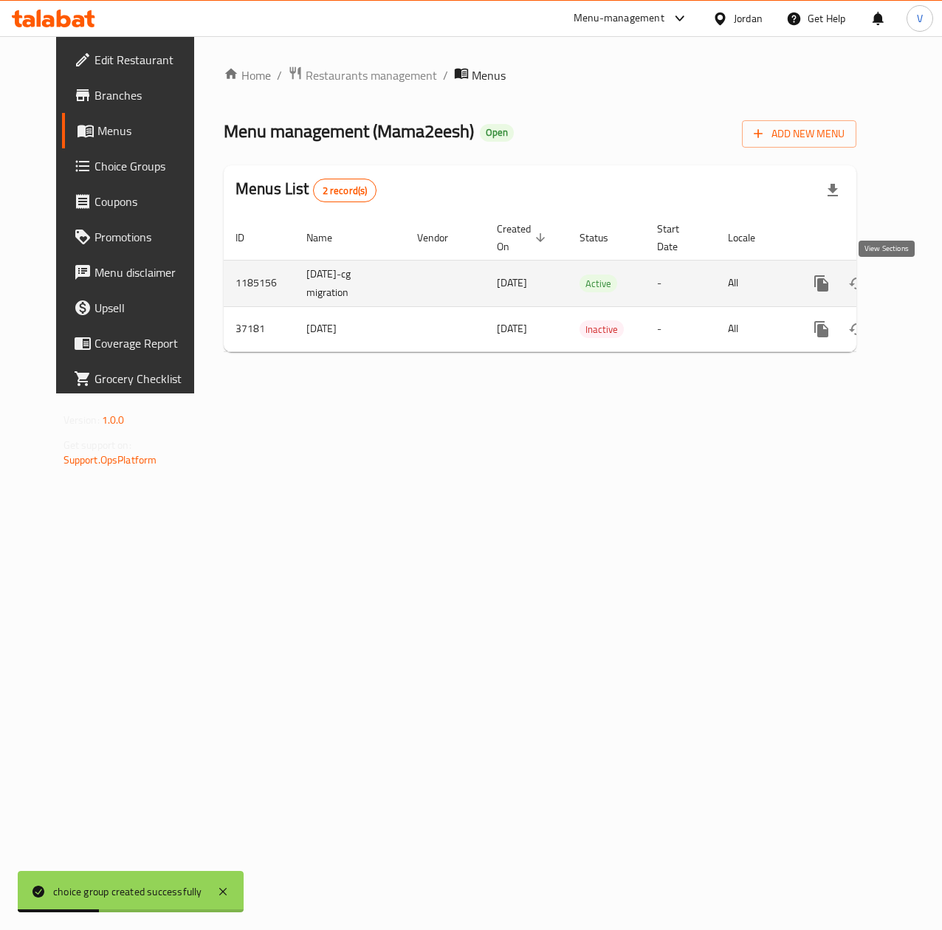
click at [919, 282] on icon "enhanced table" at bounding box center [928, 284] width 18 height 18
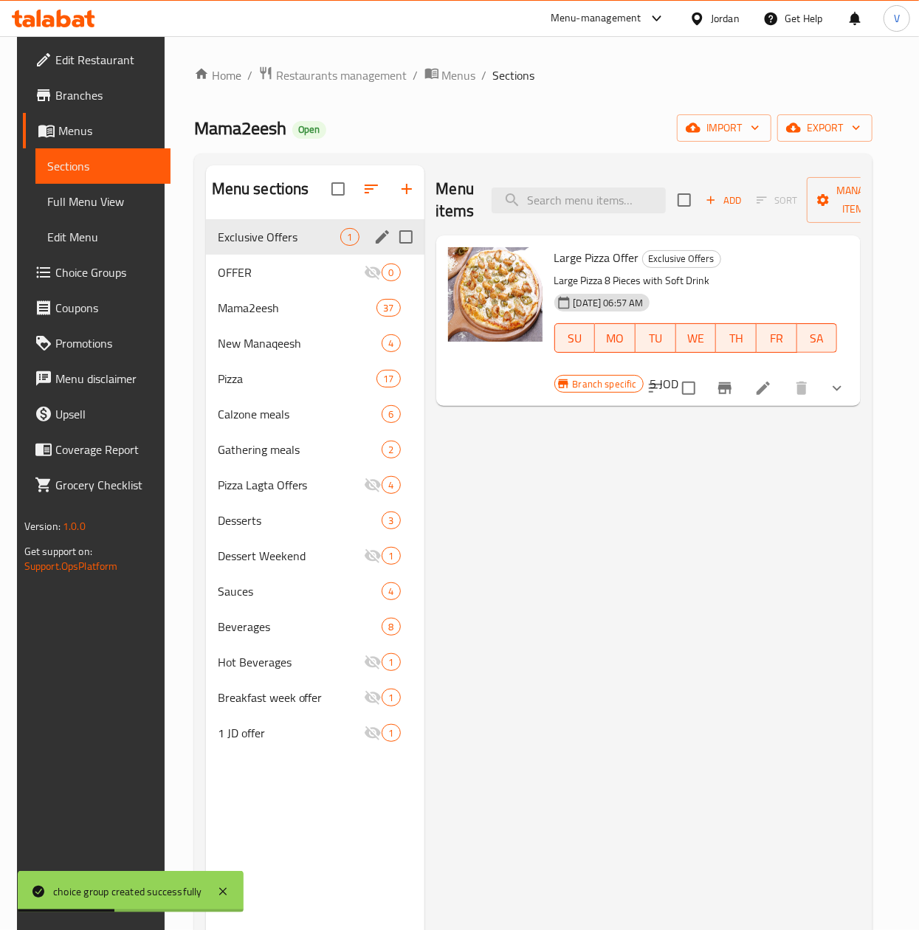
click at [260, 280] on span "OFFER" at bounding box center [291, 272] width 147 height 18
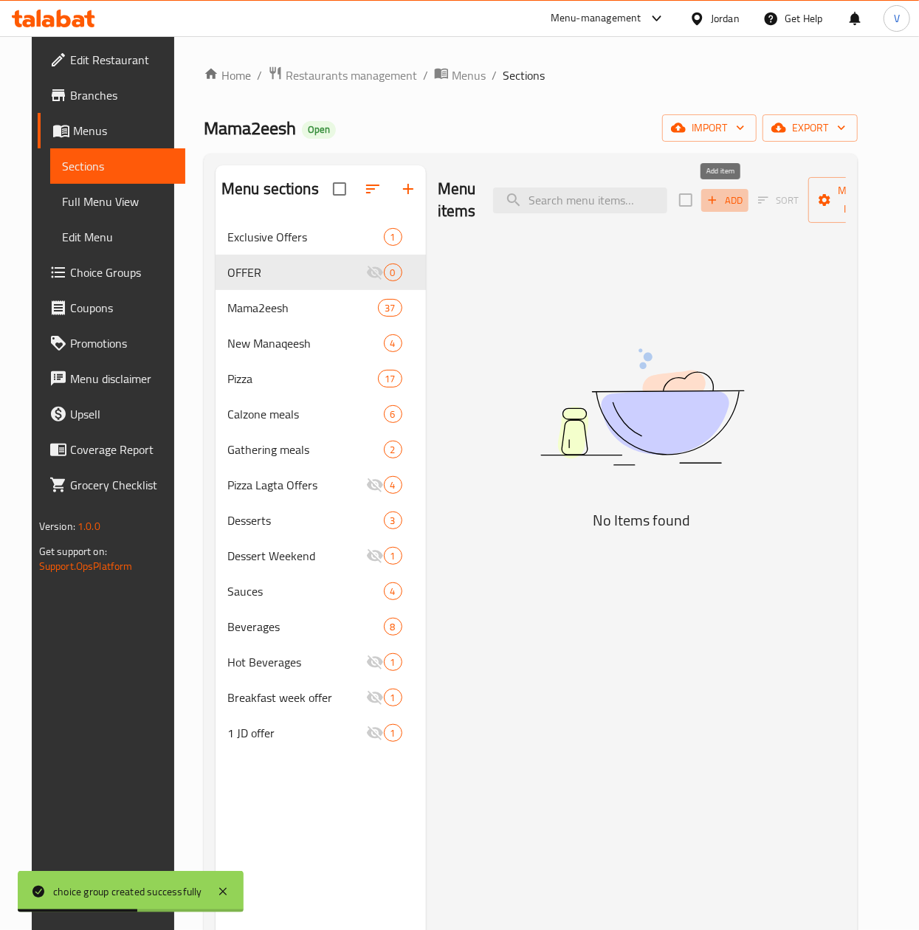
drag, startPoint x: 726, startPoint y: 201, endPoint x: 895, endPoint y: 190, distance: 169.3
click at [727, 201] on span "Add" at bounding box center [725, 200] width 40 height 17
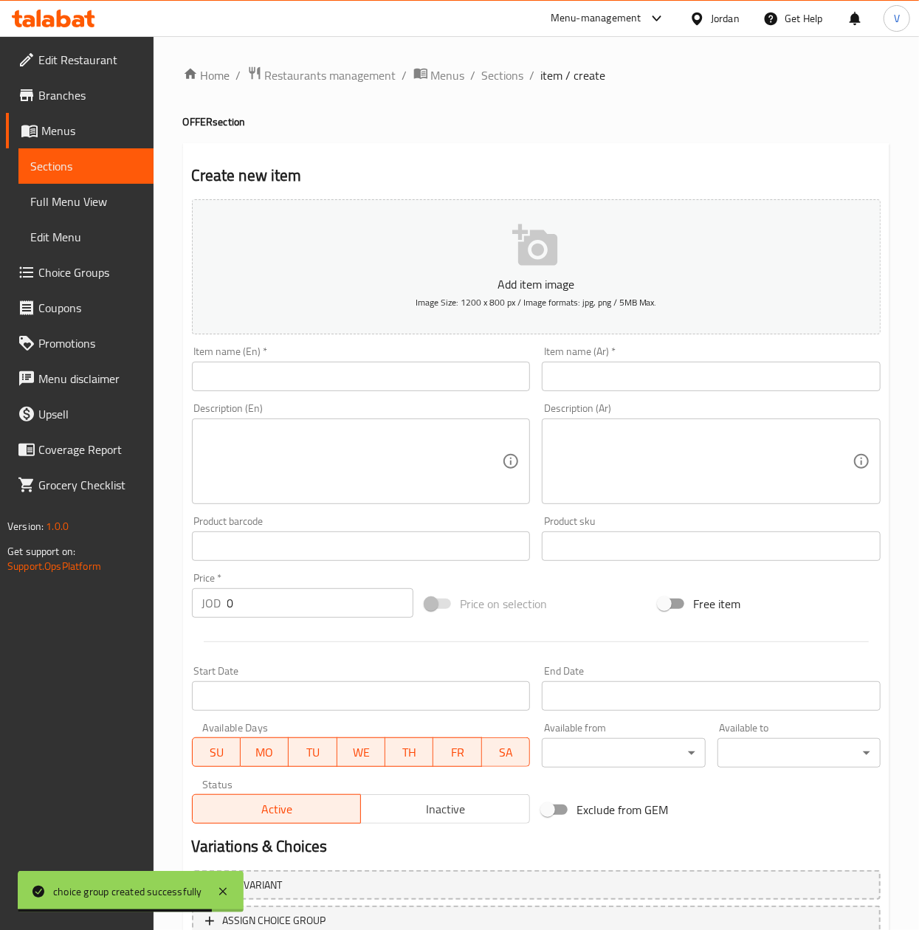
click at [344, 370] on input "text" at bounding box center [361, 377] width 339 height 30
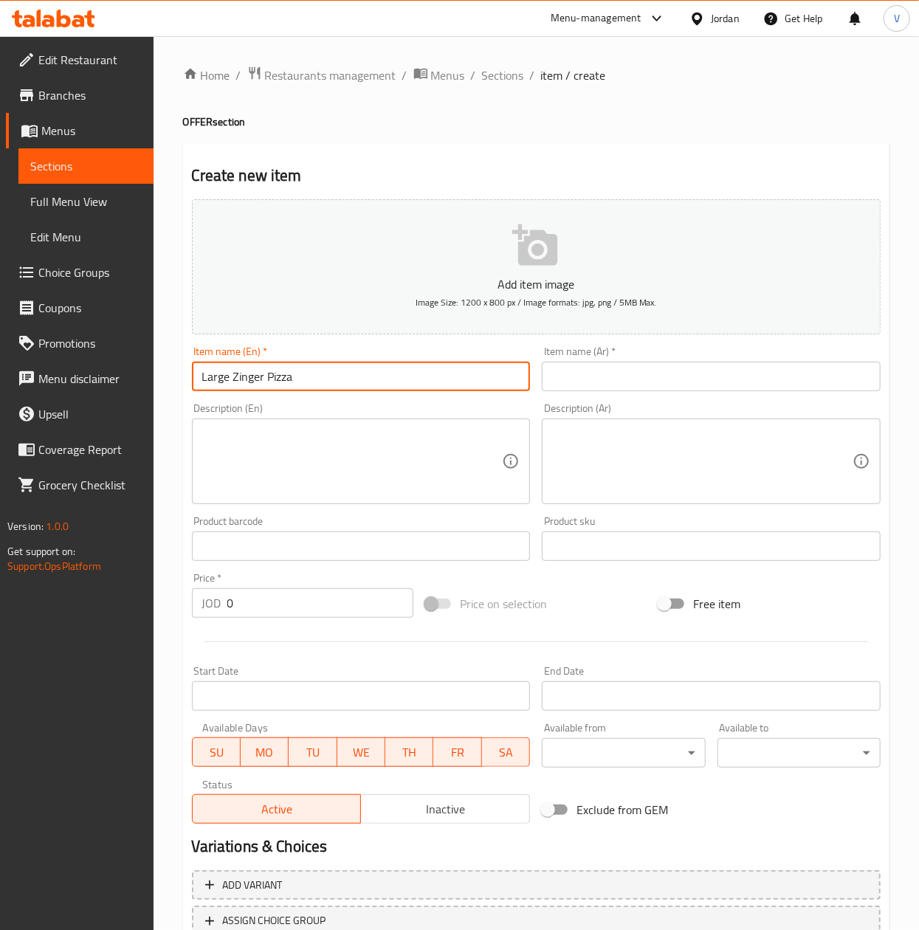
type input "Large Zinger Pizza"
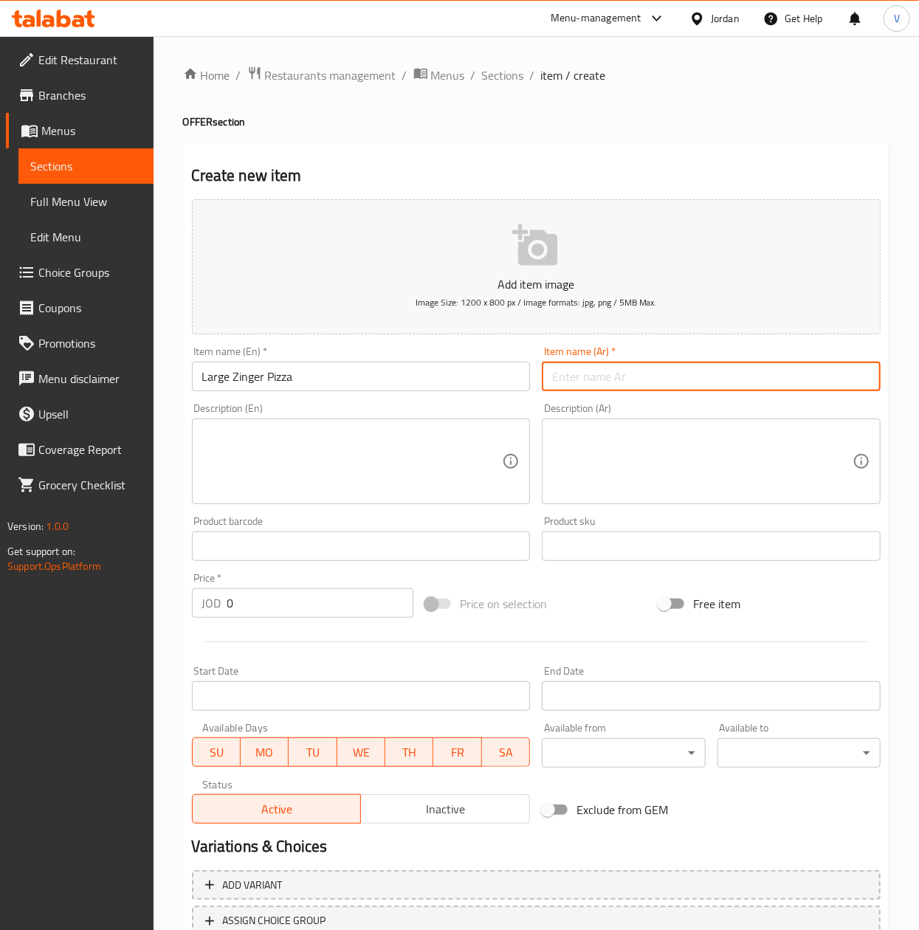
click at [662, 374] on input "text" at bounding box center [711, 377] width 339 height 30
type input "بيتزا زنجر كبير"
click at [228, 483] on textarea at bounding box center [352, 462] width 300 height 70
click at [715, 477] on textarea at bounding box center [702, 462] width 300 height 70
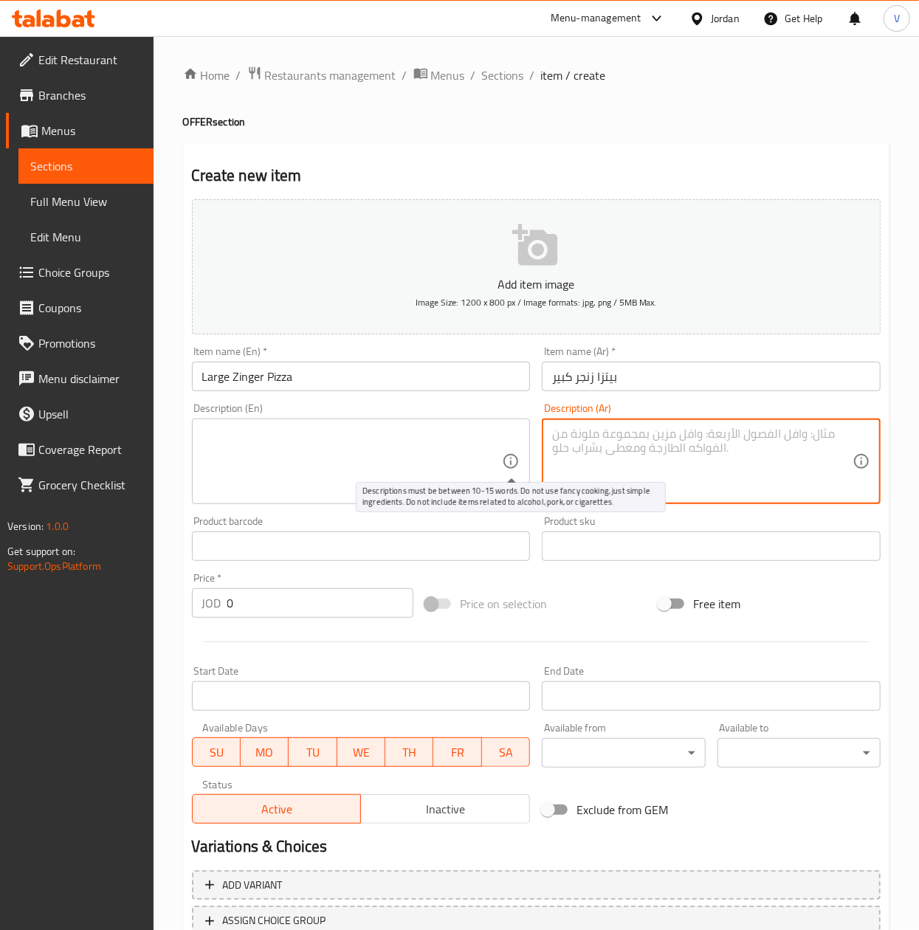
paste textarea "حجم لارج ٨ قطع"
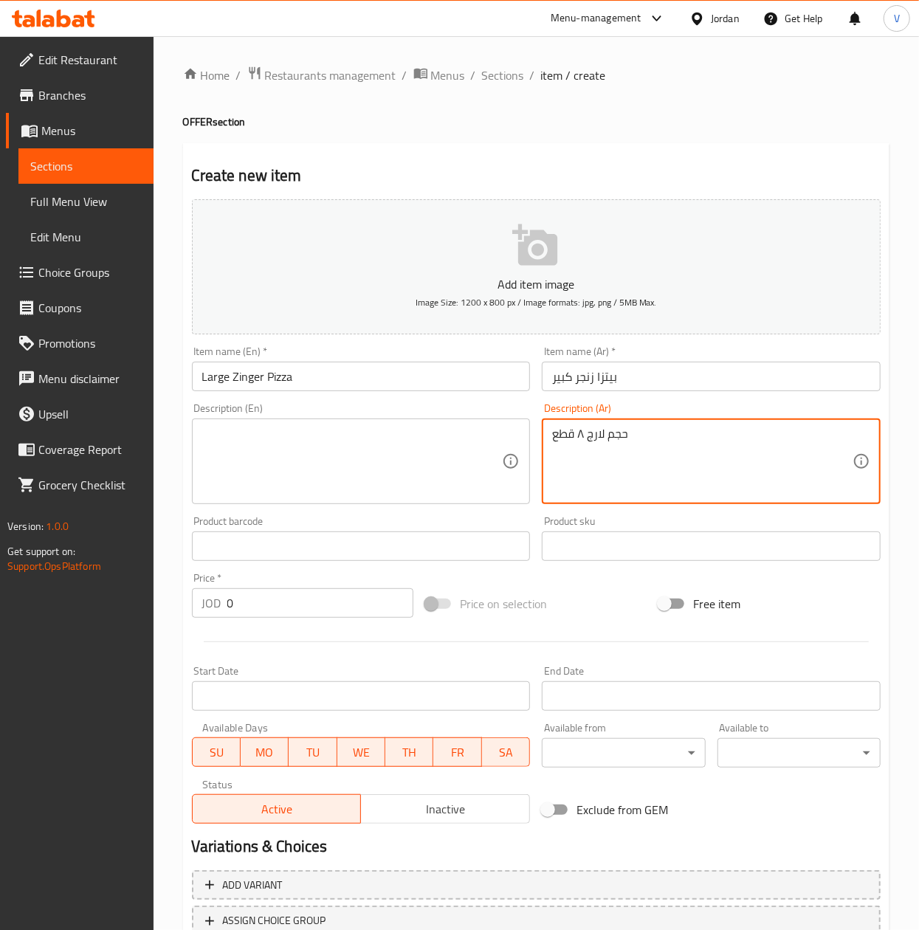
type textarea "حجم لارج ٨ قطع"
click at [420, 468] on textarea at bounding box center [352, 462] width 300 height 70
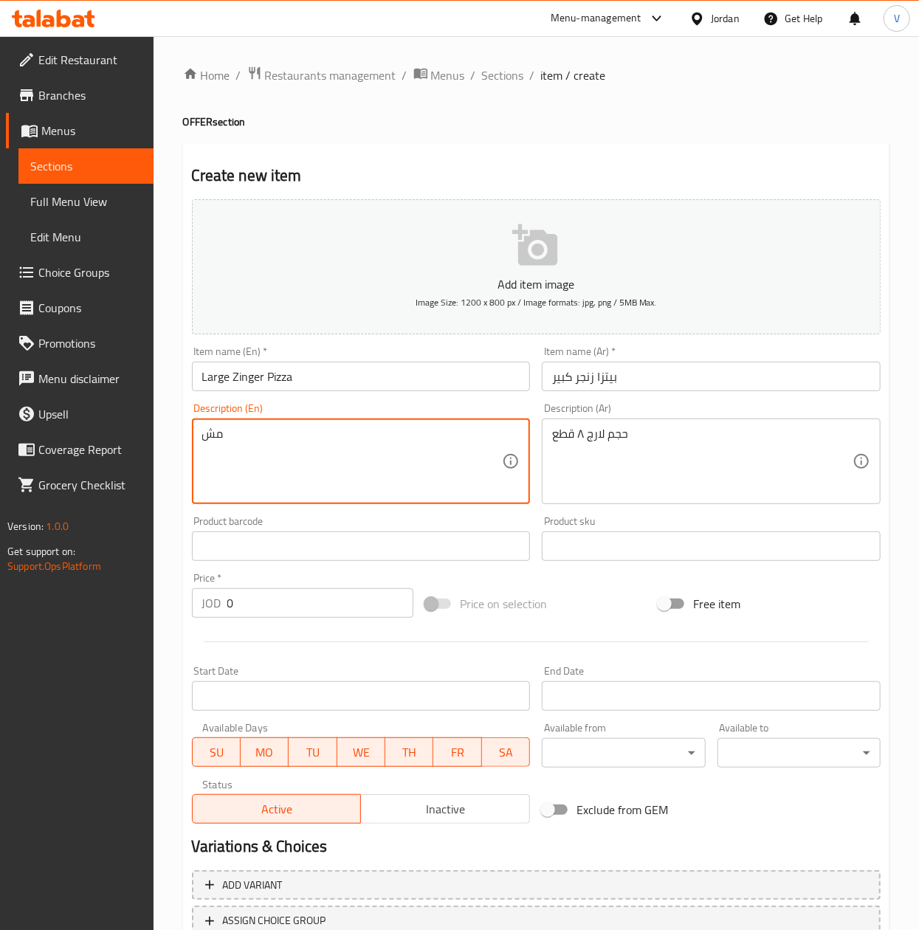
type textarea "م"
type textarea "Large 8 Pieces"
drag, startPoint x: 291, startPoint y: 601, endPoint x: 7, endPoint y: 543, distance: 289.3
click at [0, 584] on html "​ Menu-management Jordan Get Help V Edit Restaurant Branches Menus Sections Ful…" at bounding box center [459, 465] width 919 height 930
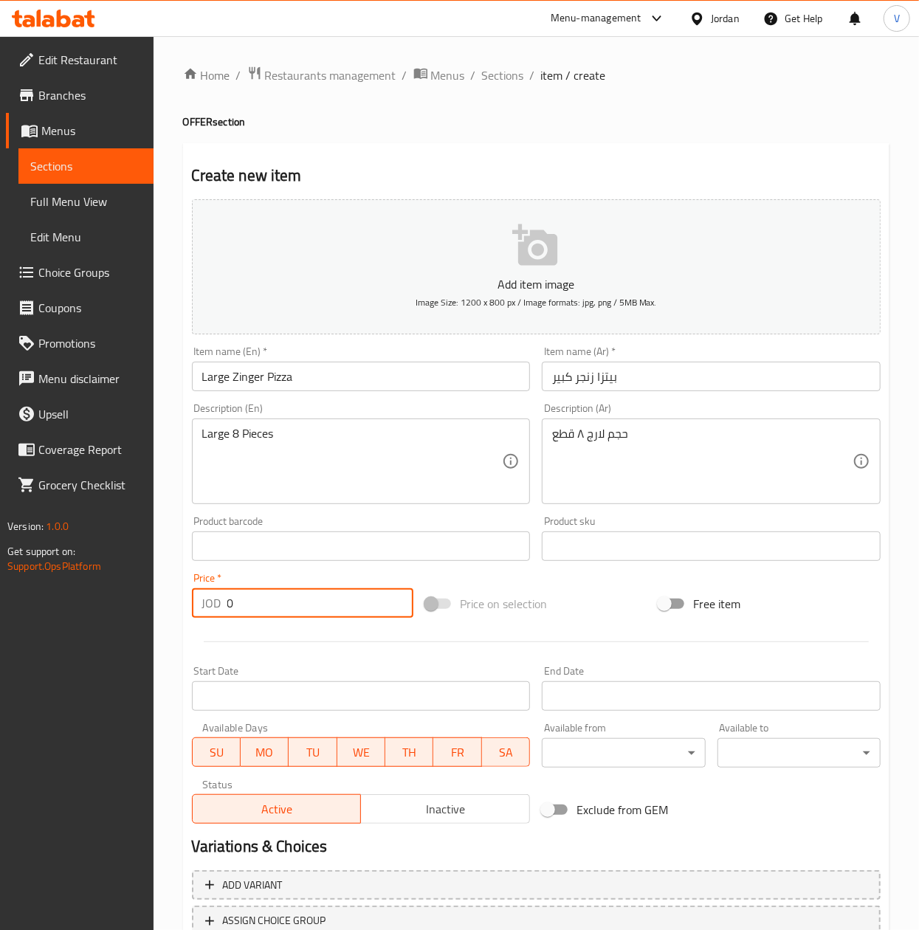
type input "2"
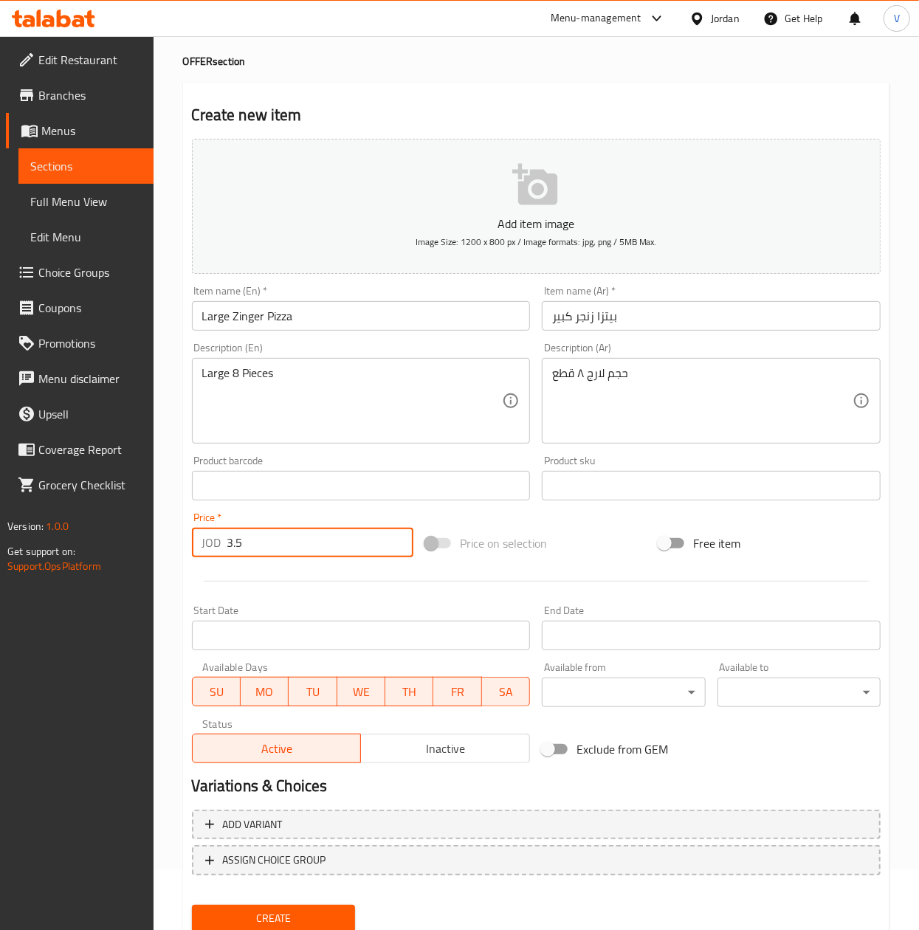
scroll to position [112, 0]
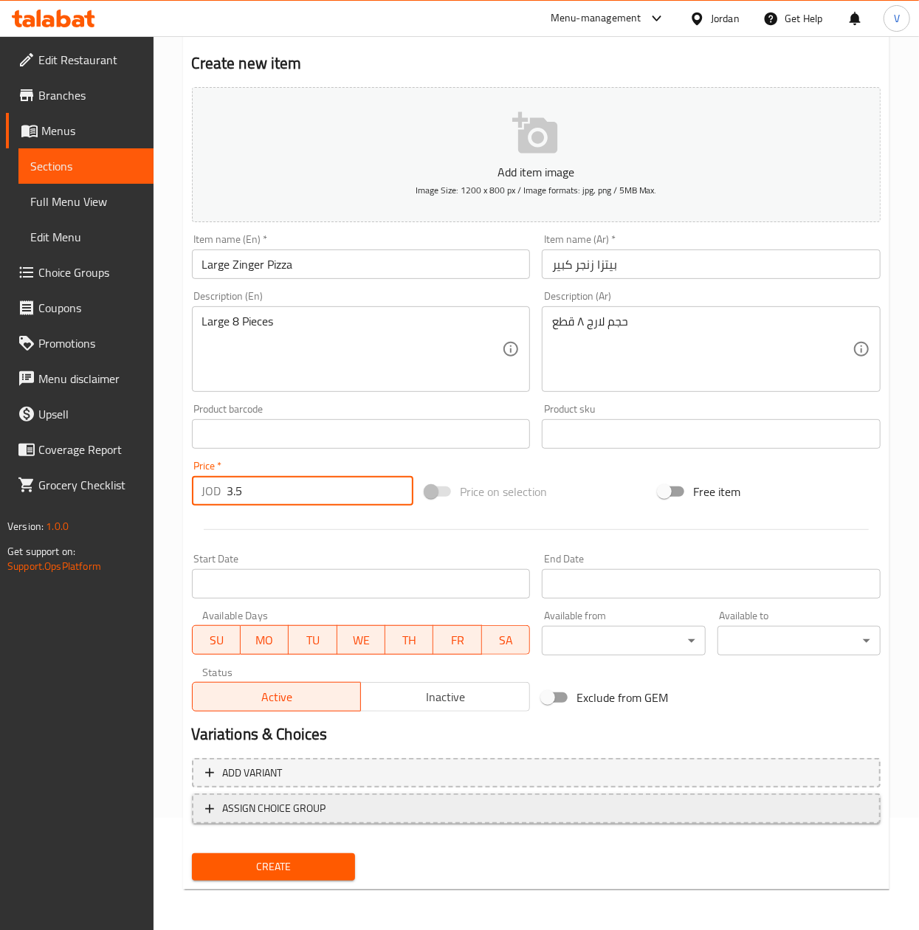
type input "3.5"
click at [369, 812] on span "ASSIGN CHOICE GROUP" at bounding box center [536, 808] width 662 height 18
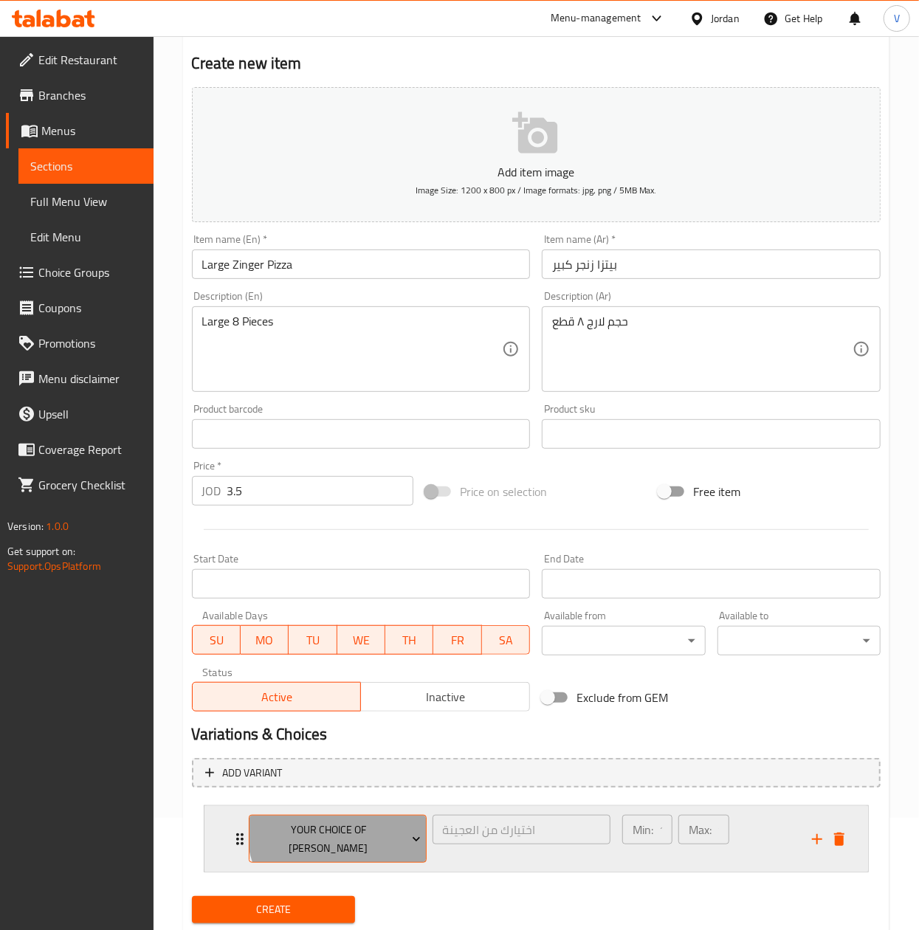
click at [359, 827] on span "Your Choice Of [PERSON_NAME]" at bounding box center [337, 839] width 167 height 37
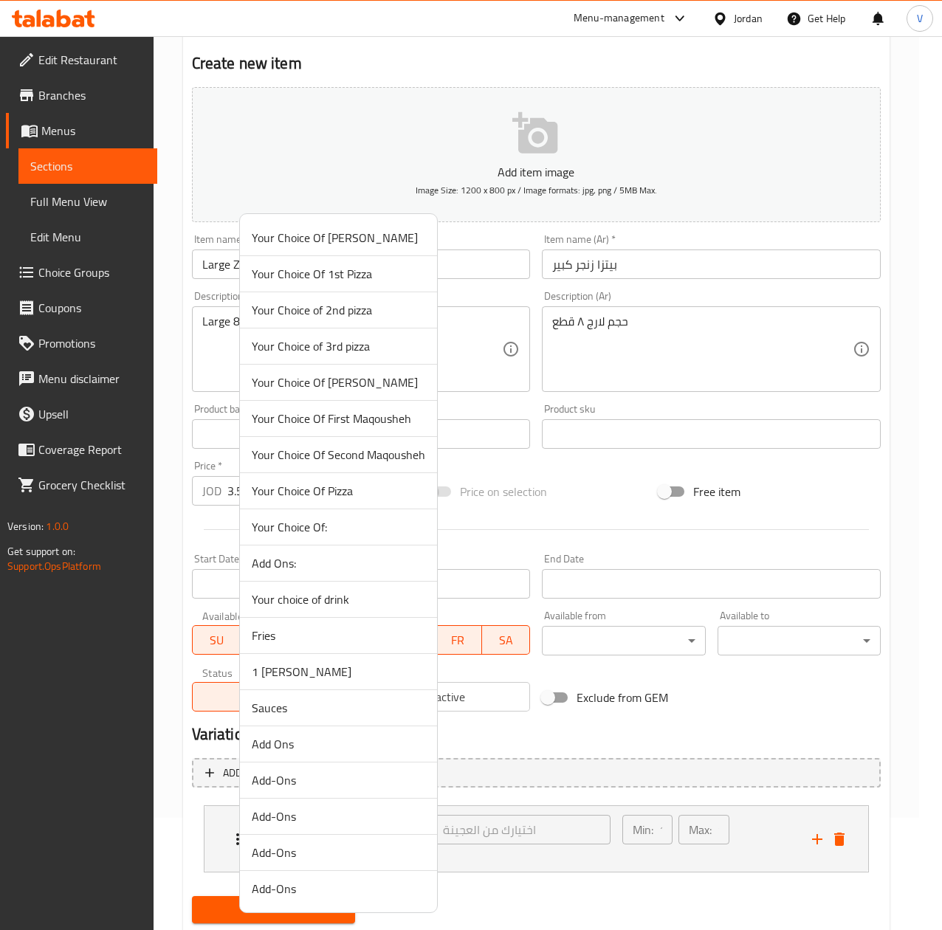
click at [292, 558] on span "Add Ons:" at bounding box center [338, 563] width 173 height 18
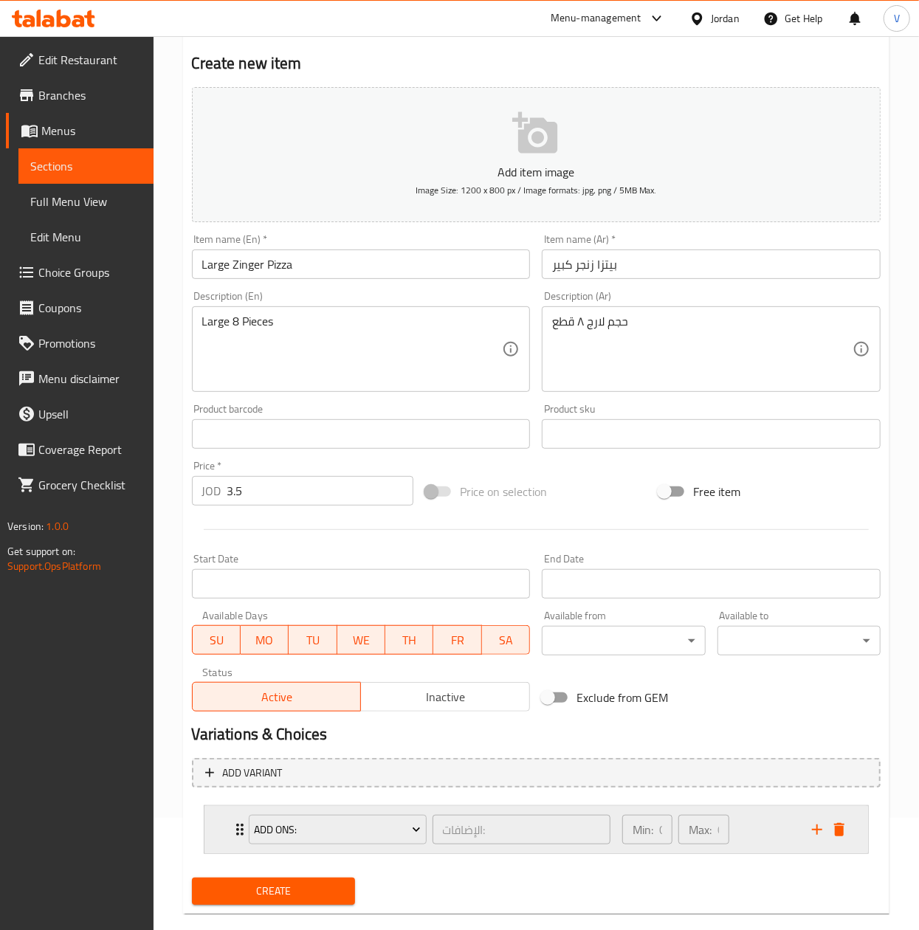
click at [775, 852] on div "Min: 0 ​ Max: 0 ​" at bounding box center [708, 829] width 190 height 47
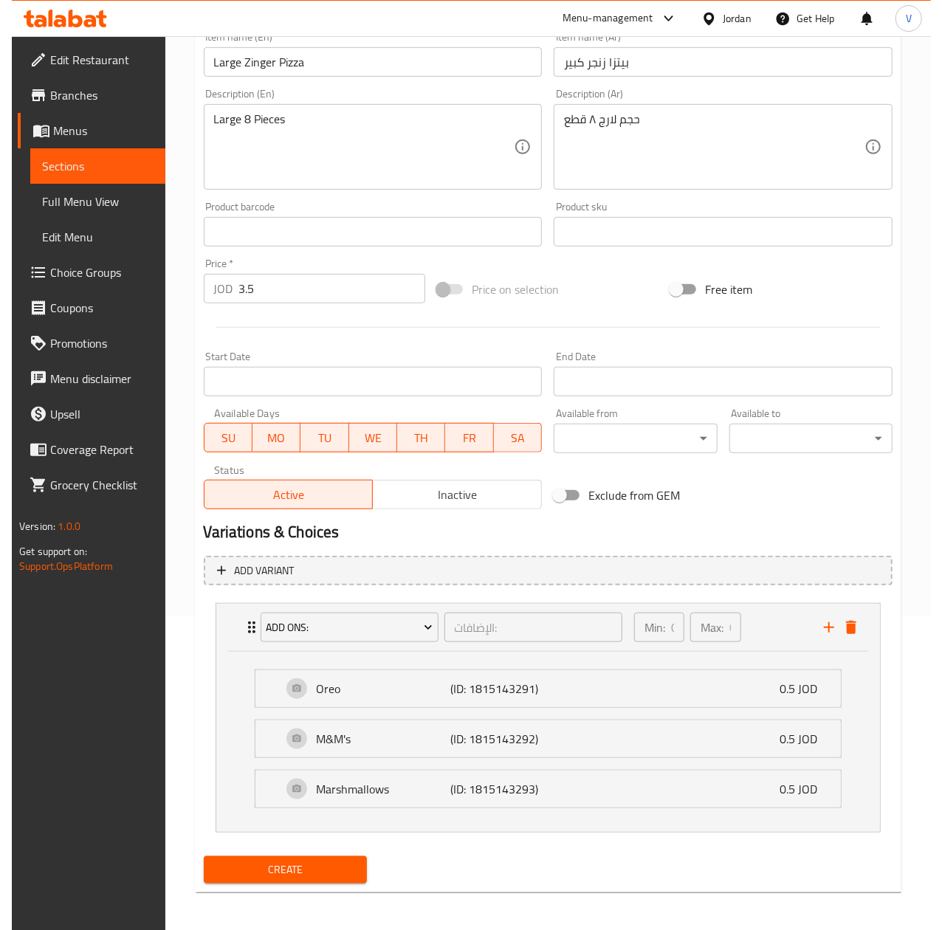
scroll to position [320, 0]
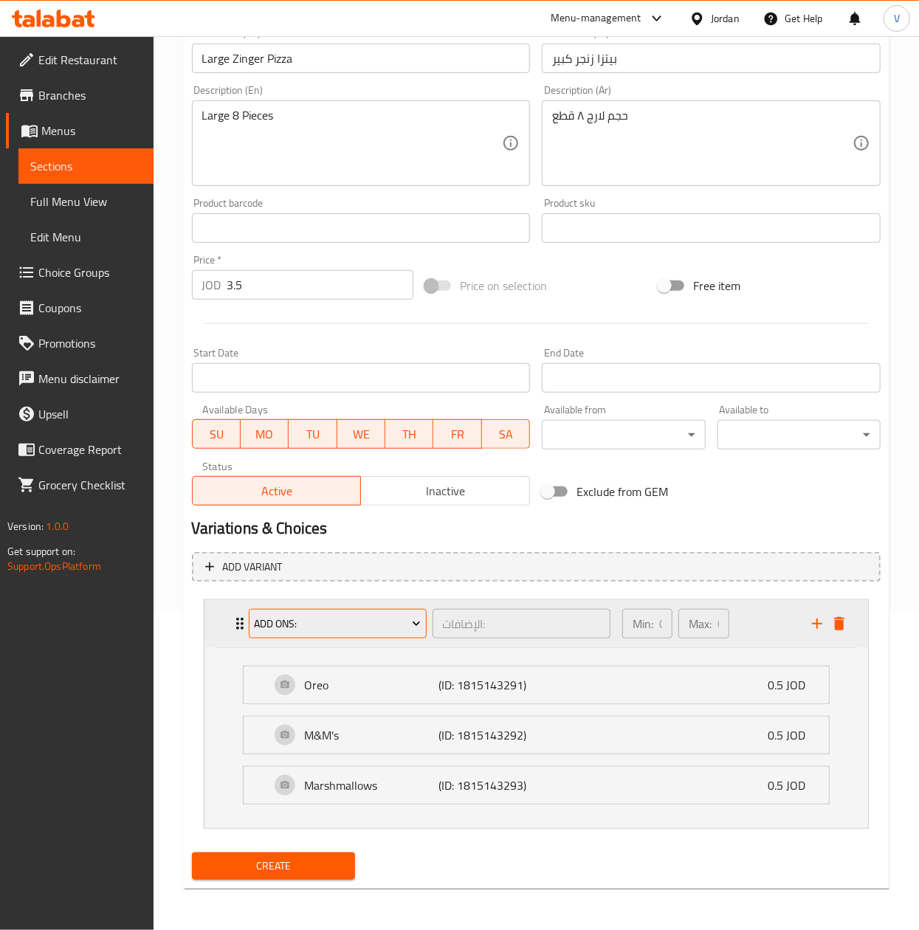
click at [335, 617] on span "Add Ons:" at bounding box center [337, 624] width 167 height 18
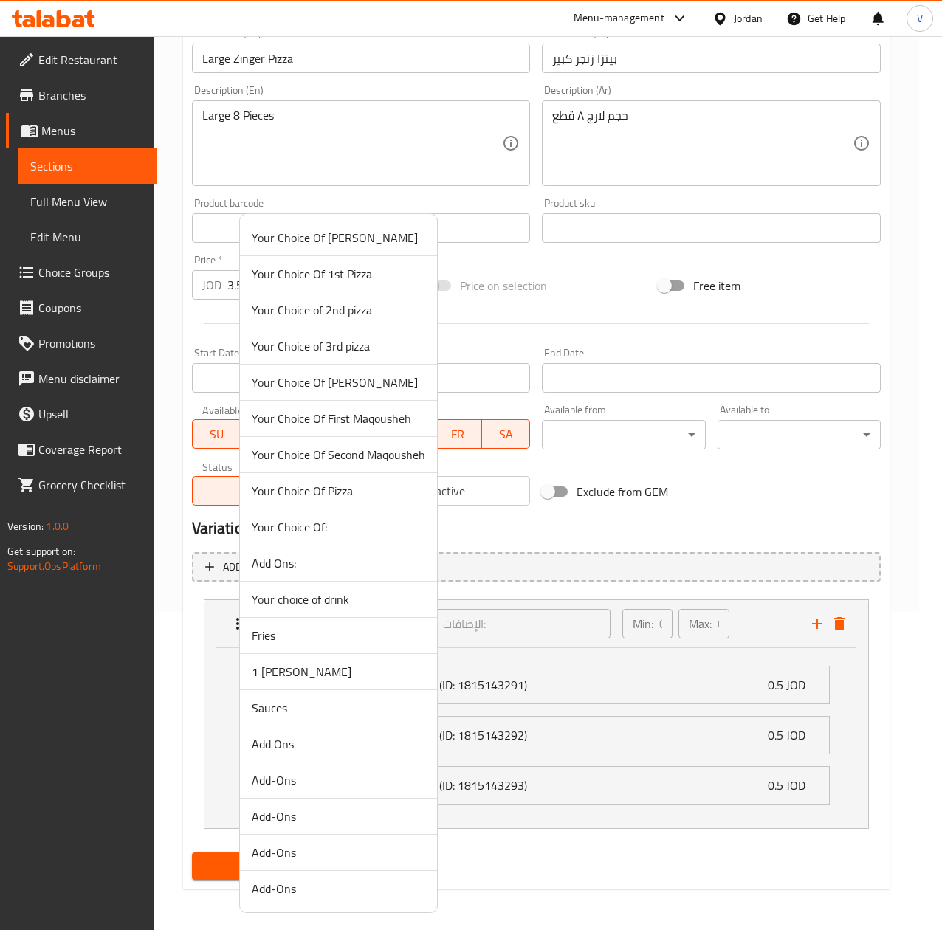
click at [289, 752] on span "Add Ons" at bounding box center [338, 744] width 173 height 18
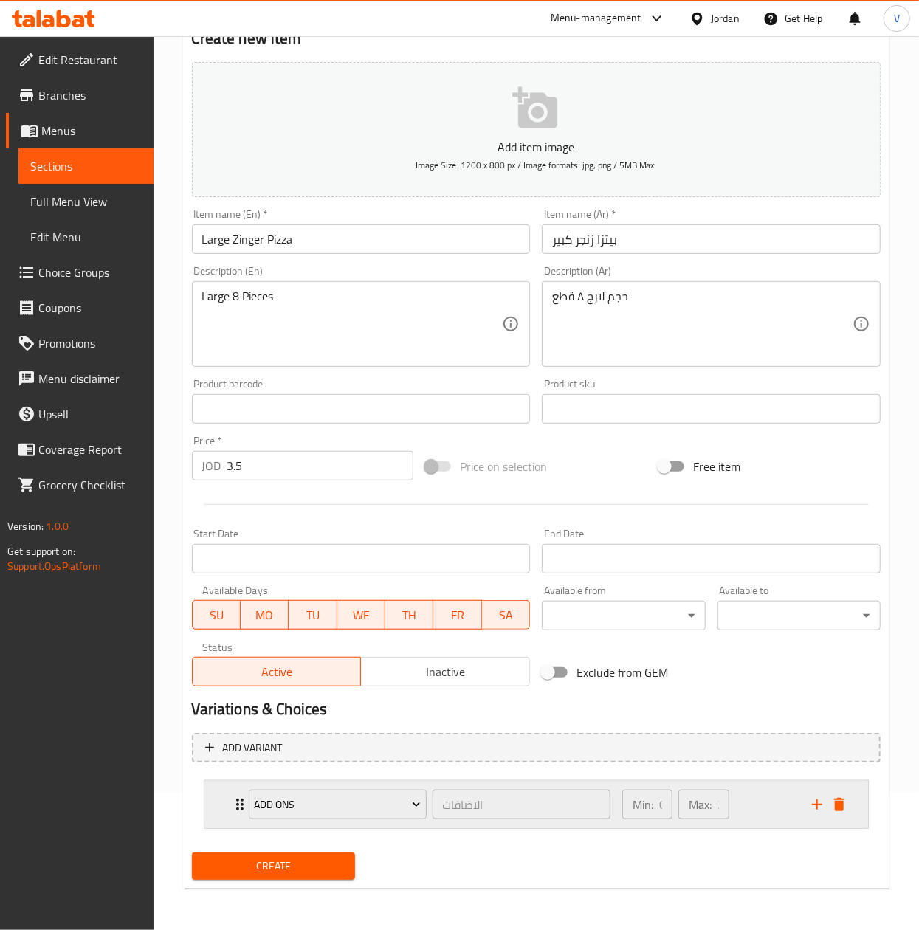
click at [747, 802] on div "Min: 0 ​ Max: 2 ​" at bounding box center [708, 804] width 190 height 47
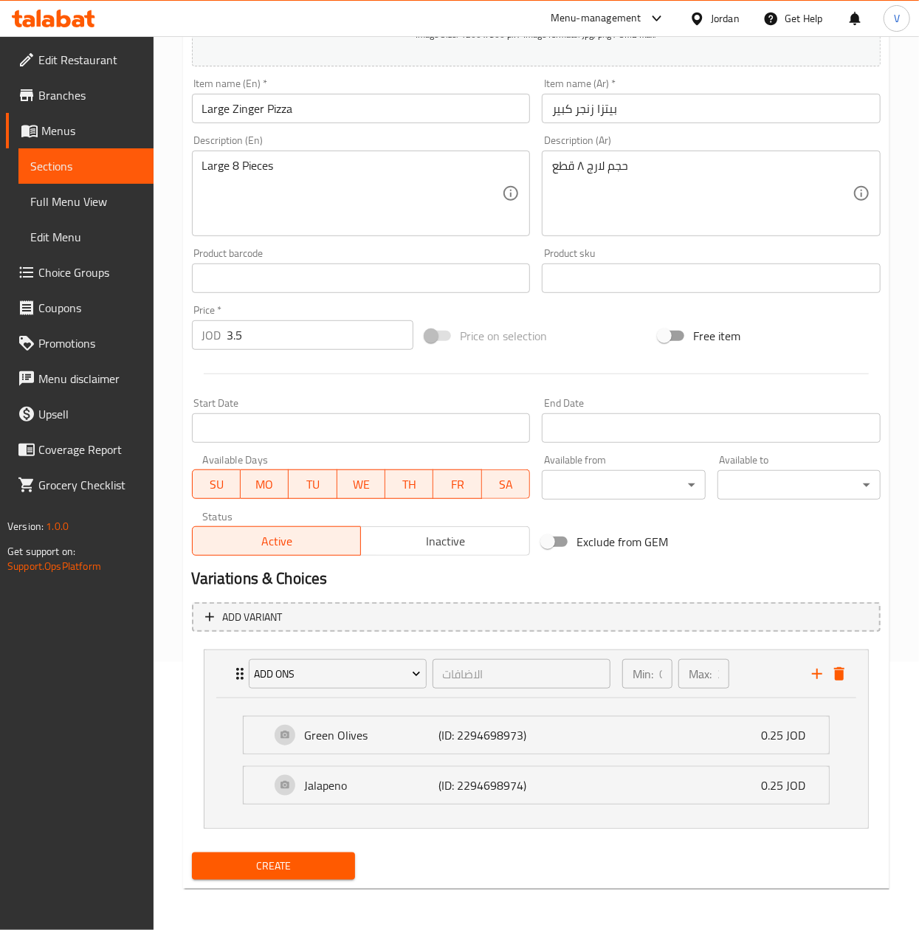
scroll to position [270, 0]
click at [322, 852] on button "Create" at bounding box center [273, 865] width 163 height 27
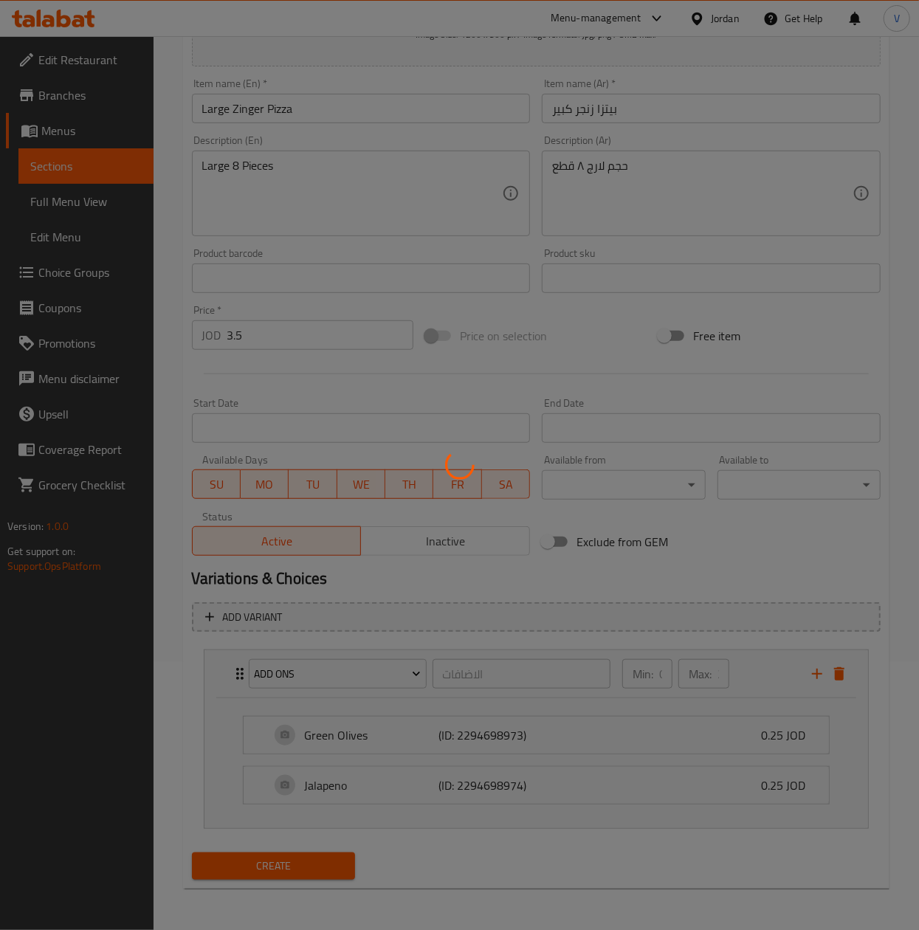
type input "0"
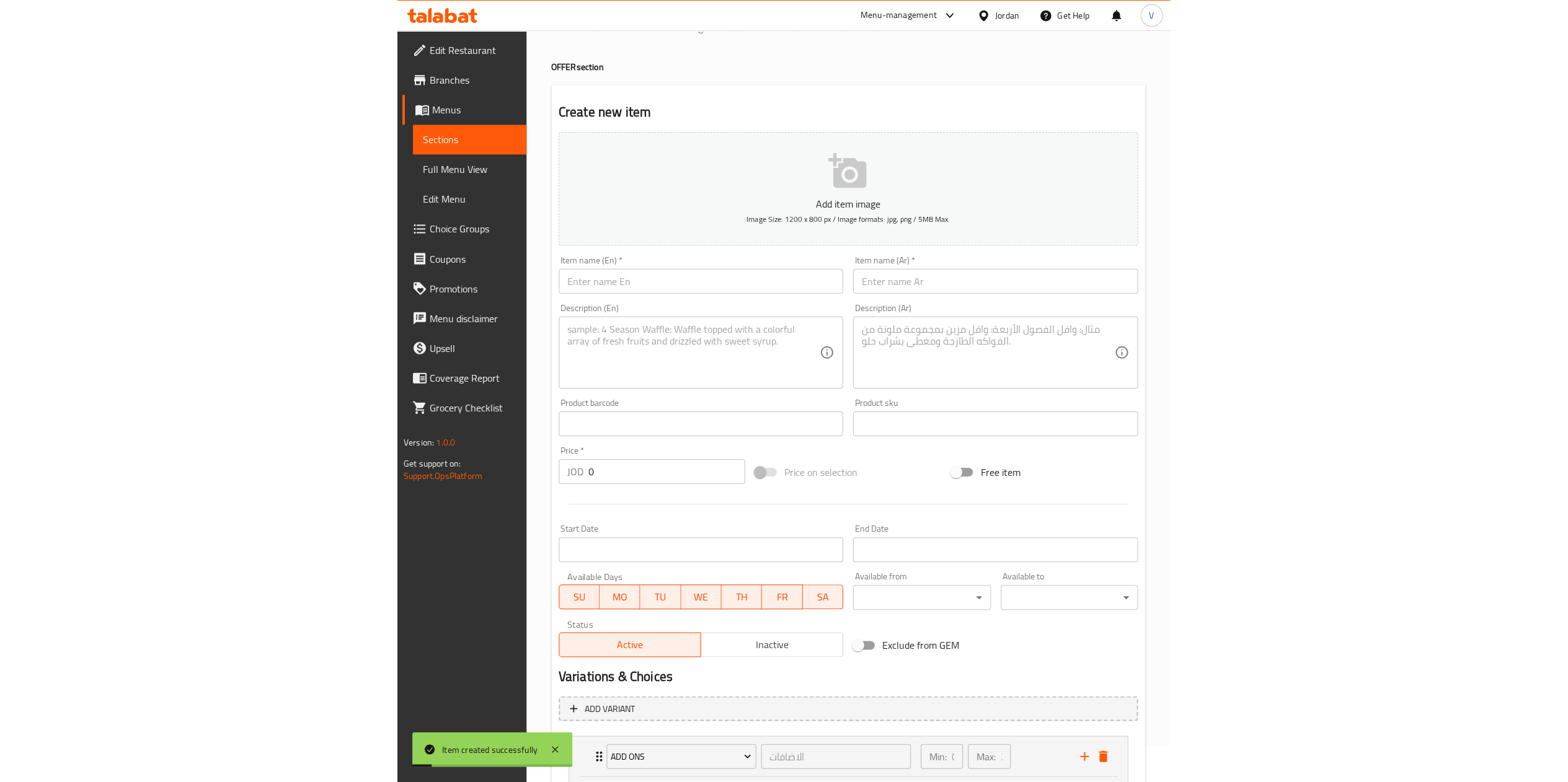
scroll to position [0, 0]
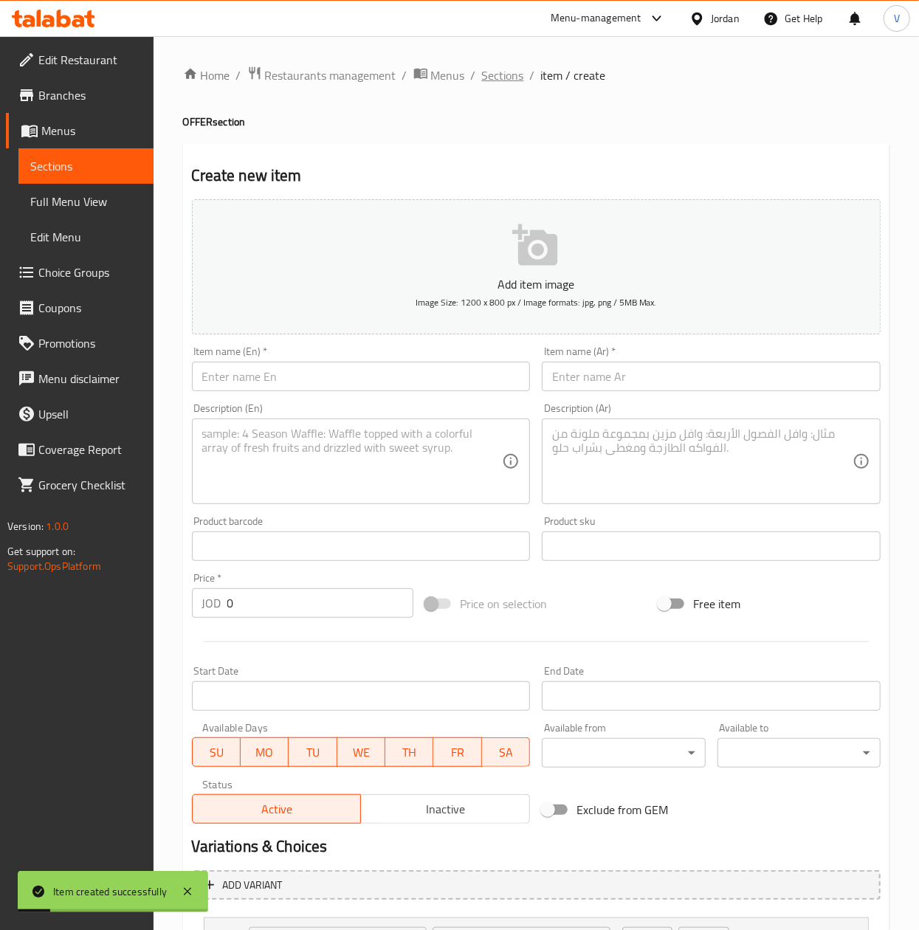
click at [482, 80] on span "Sections" at bounding box center [503, 75] width 42 height 18
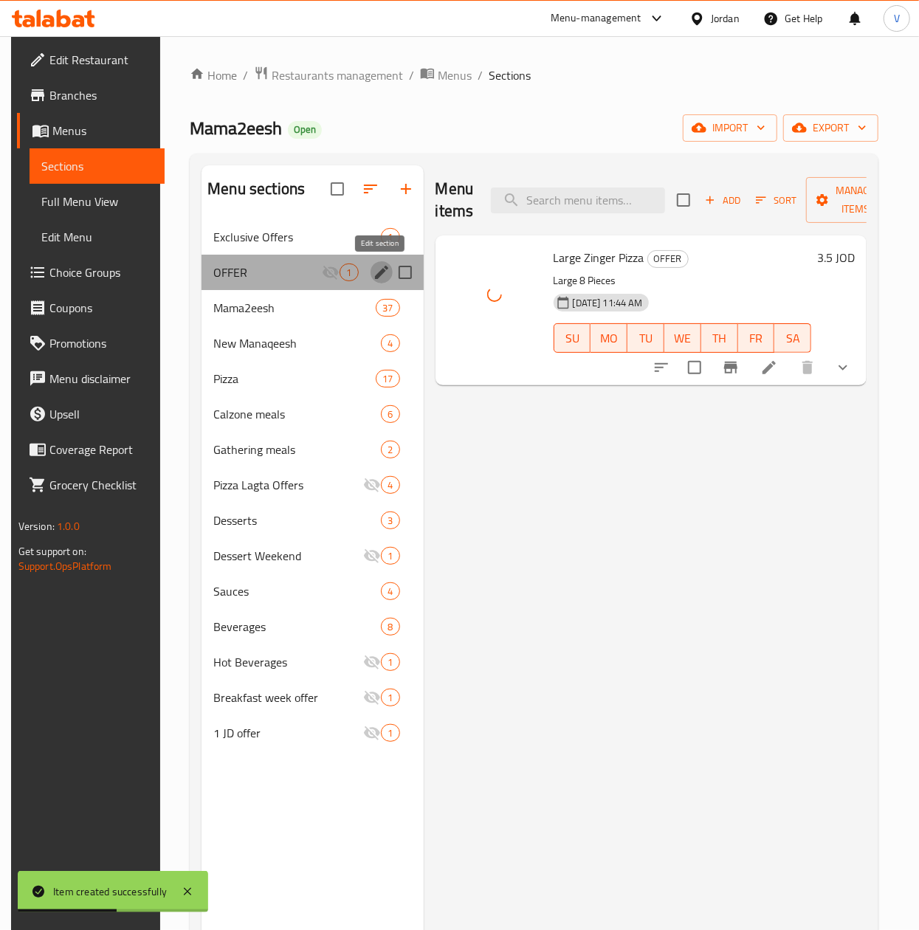
click at [378, 277] on icon "edit" at bounding box center [381, 272] width 13 height 13
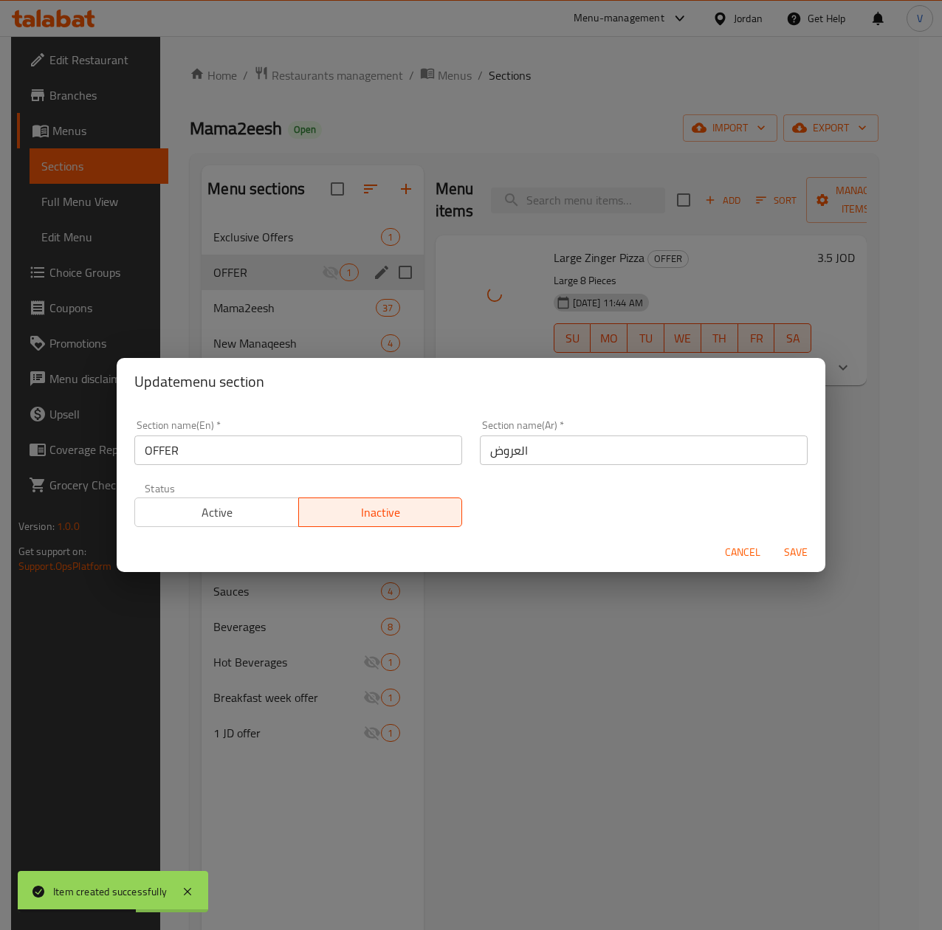
click at [733, 545] on span "Cancel" at bounding box center [742, 552] width 35 height 18
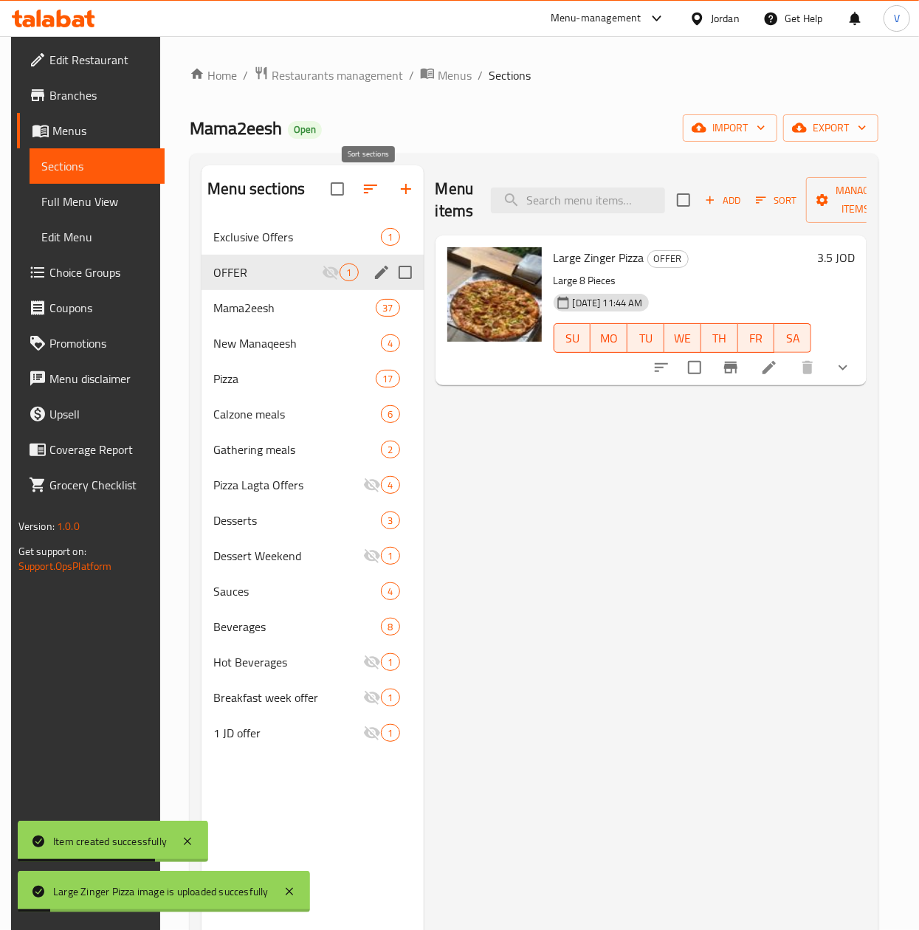
click at [368, 192] on icon "button" at bounding box center [371, 189] width 18 height 18
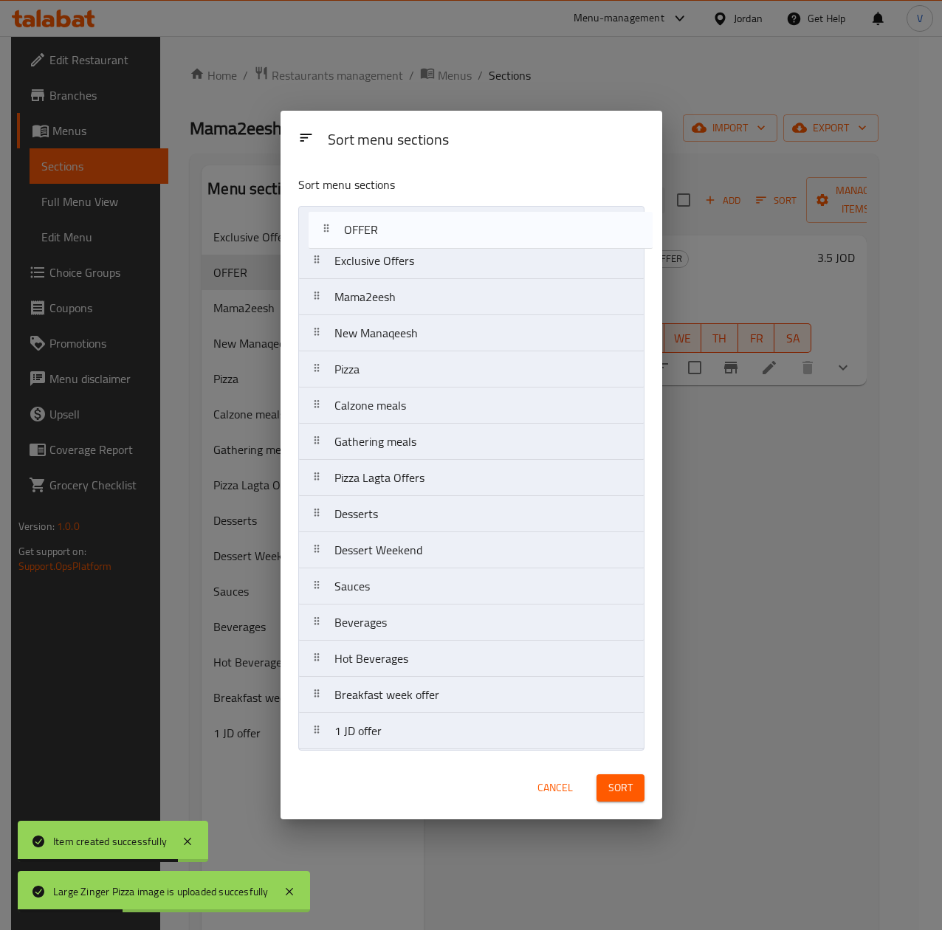
drag, startPoint x: 419, startPoint y: 220, endPoint x: 427, endPoint y: 194, distance: 26.9
click at [427, 194] on div "Sort menu sections Exclusive Offers OFFER Mama2eesh New Manaqeesh Pizza Calzone…" at bounding box center [471, 460] width 382 height 592
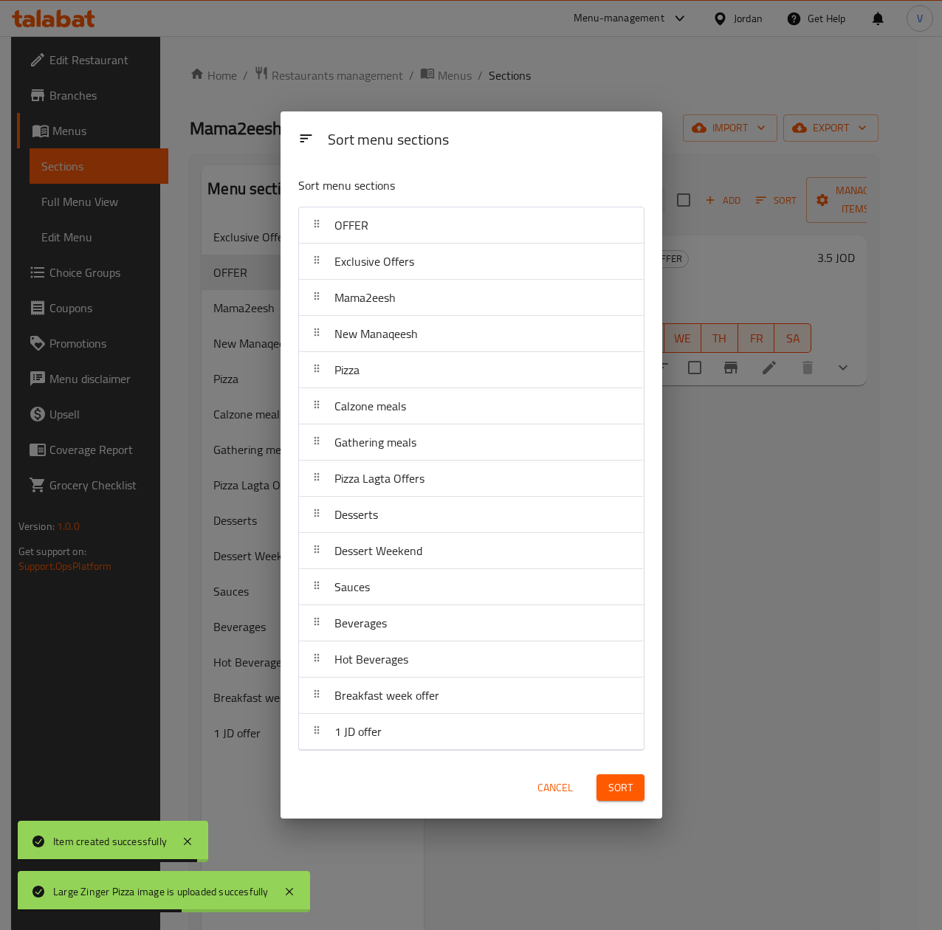
click at [618, 794] on span "Sort" at bounding box center [620, 788] width 24 height 18
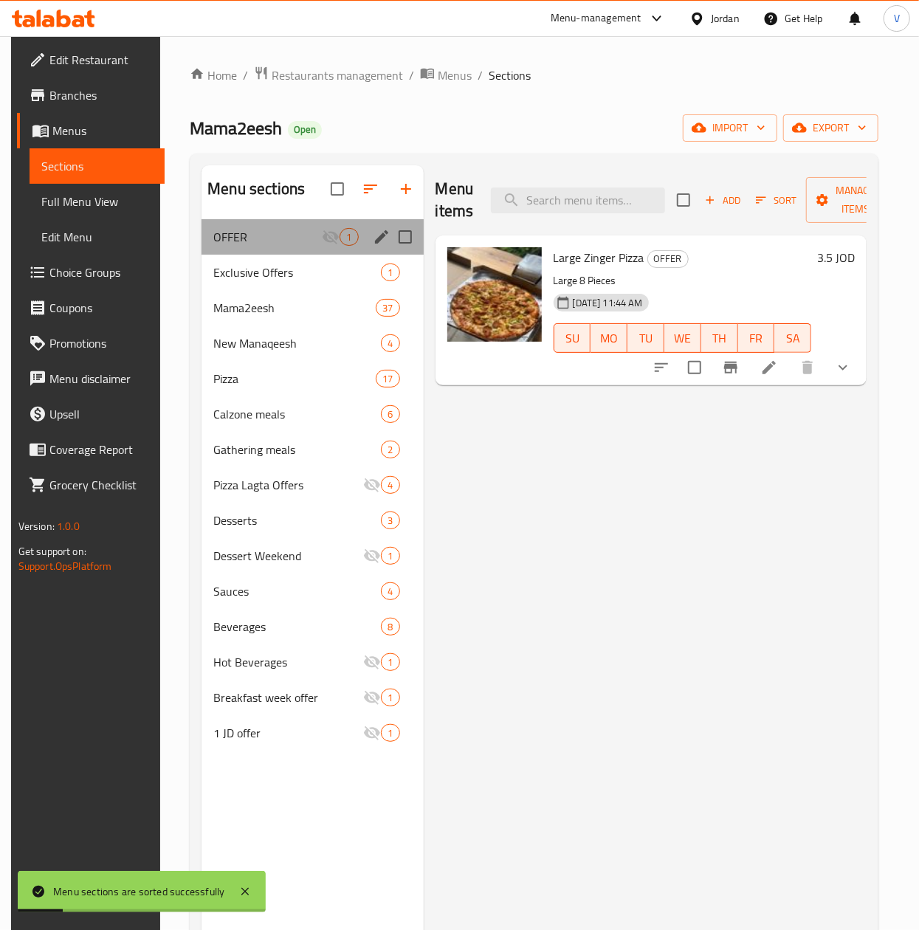
click at [368, 241] on div "OFFER 1" at bounding box center [311, 236] width 221 height 35
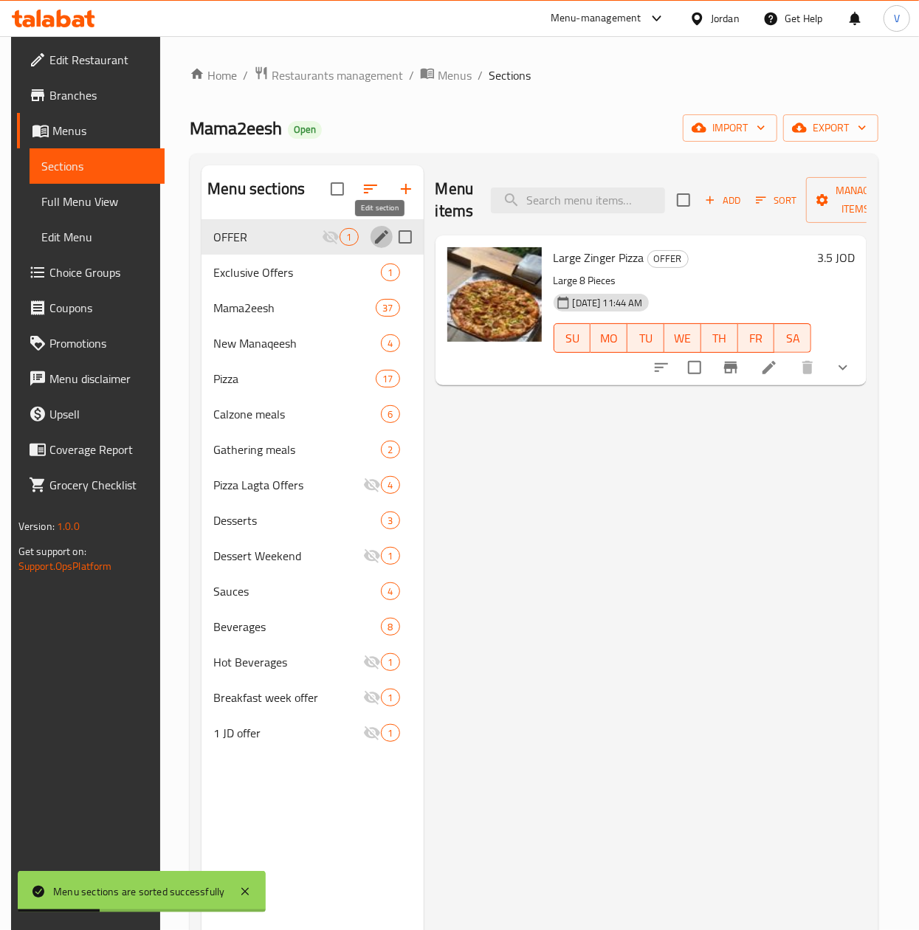
click at [382, 230] on icon "edit" at bounding box center [382, 237] width 18 height 18
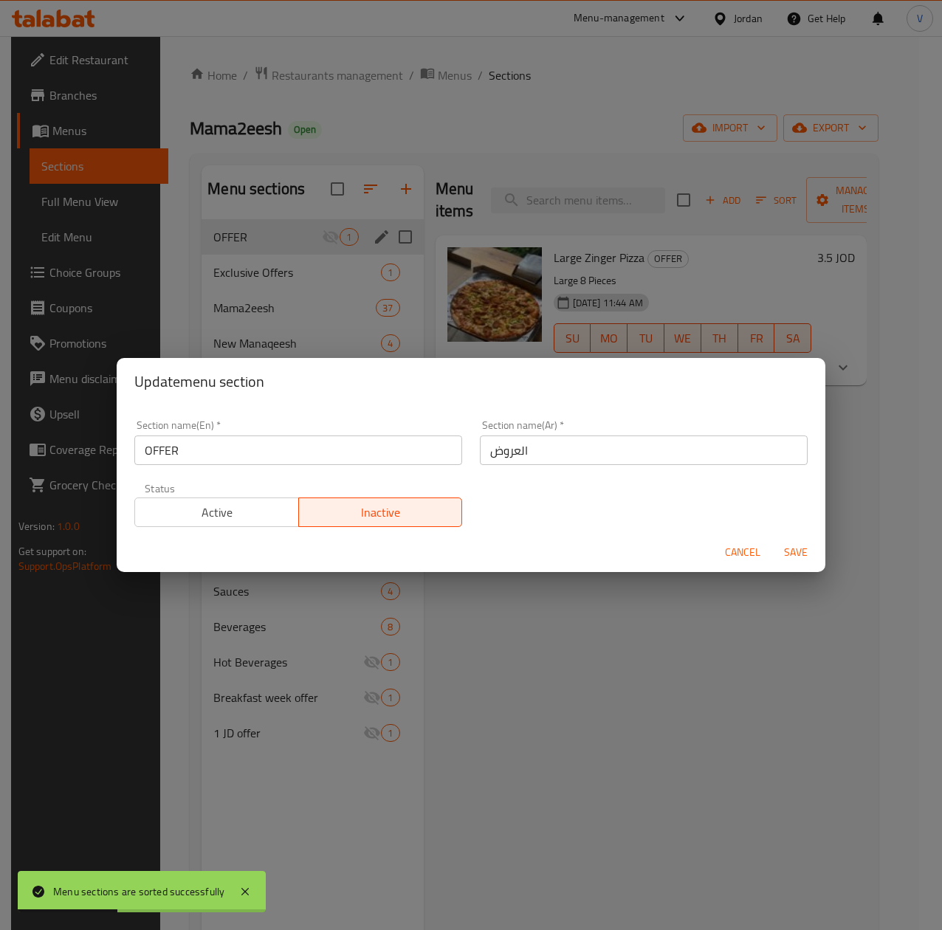
click at [240, 497] on button "Active" at bounding box center [216, 512] width 165 height 30
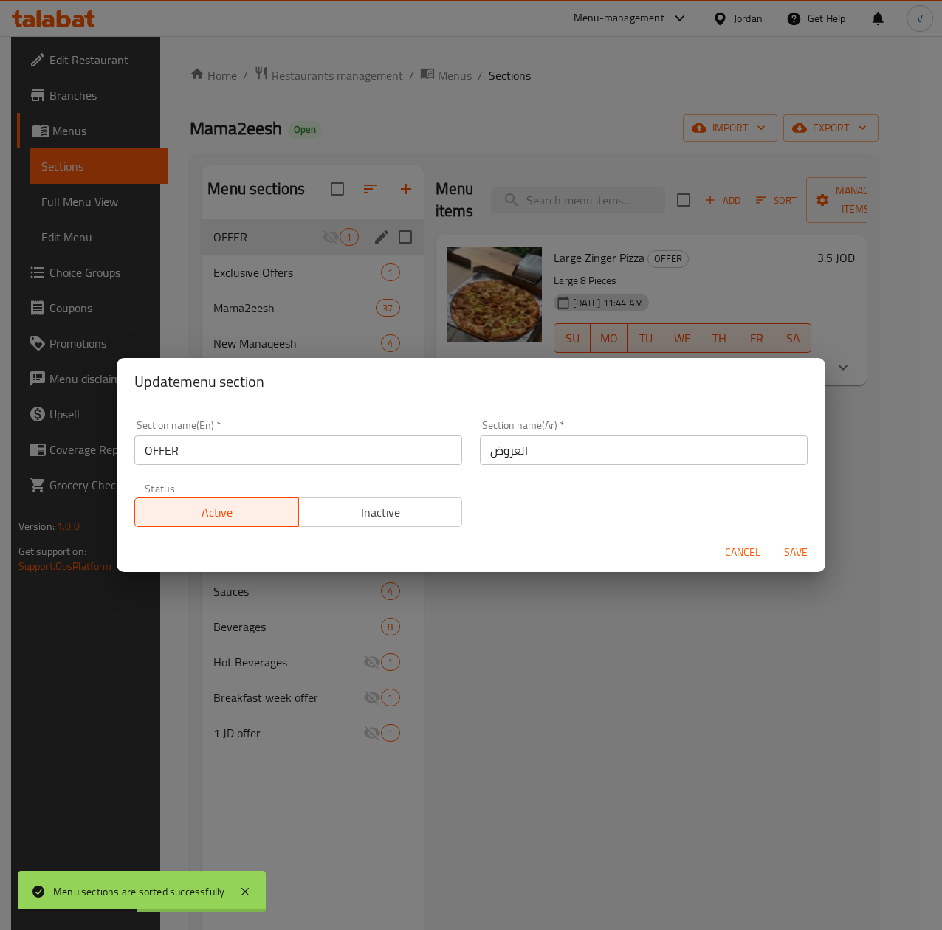
drag, startPoint x: 804, startPoint y: 549, endPoint x: 906, endPoint y: 546, distance: 102.6
click at [801, 549] on span "Save" at bounding box center [795, 552] width 35 height 18
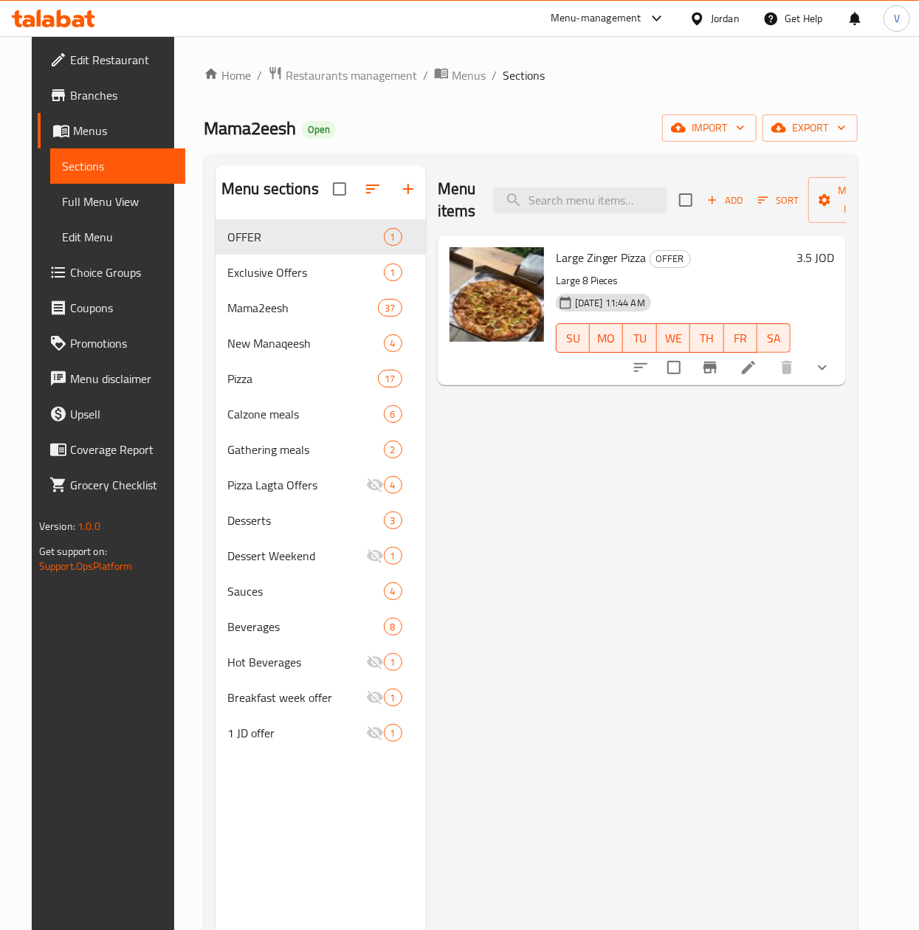
click at [580, 533] on div "Menu items Add Sort Manage items Large Zinger Pizza OFFER Large 8 Pieces [DATE]…" at bounding box center [636, 630] width 421 height 930
click at [840, 356] on button "show more" at bounding box center [821, 367] width 35 height 35
